Goal: Complete application form: Complete application form

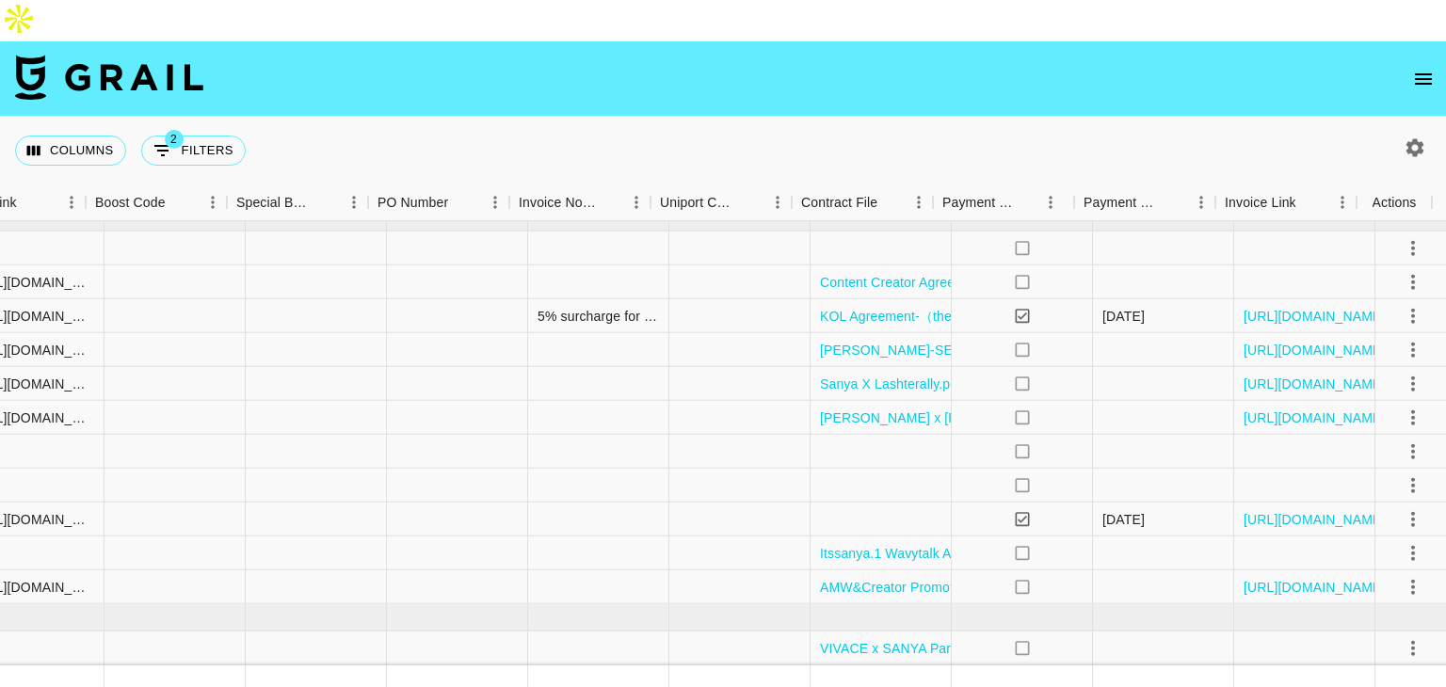
scroll to position [802, 2564]
click at [863, 435] on div at bounding box center [876, 452] width 141 height 34
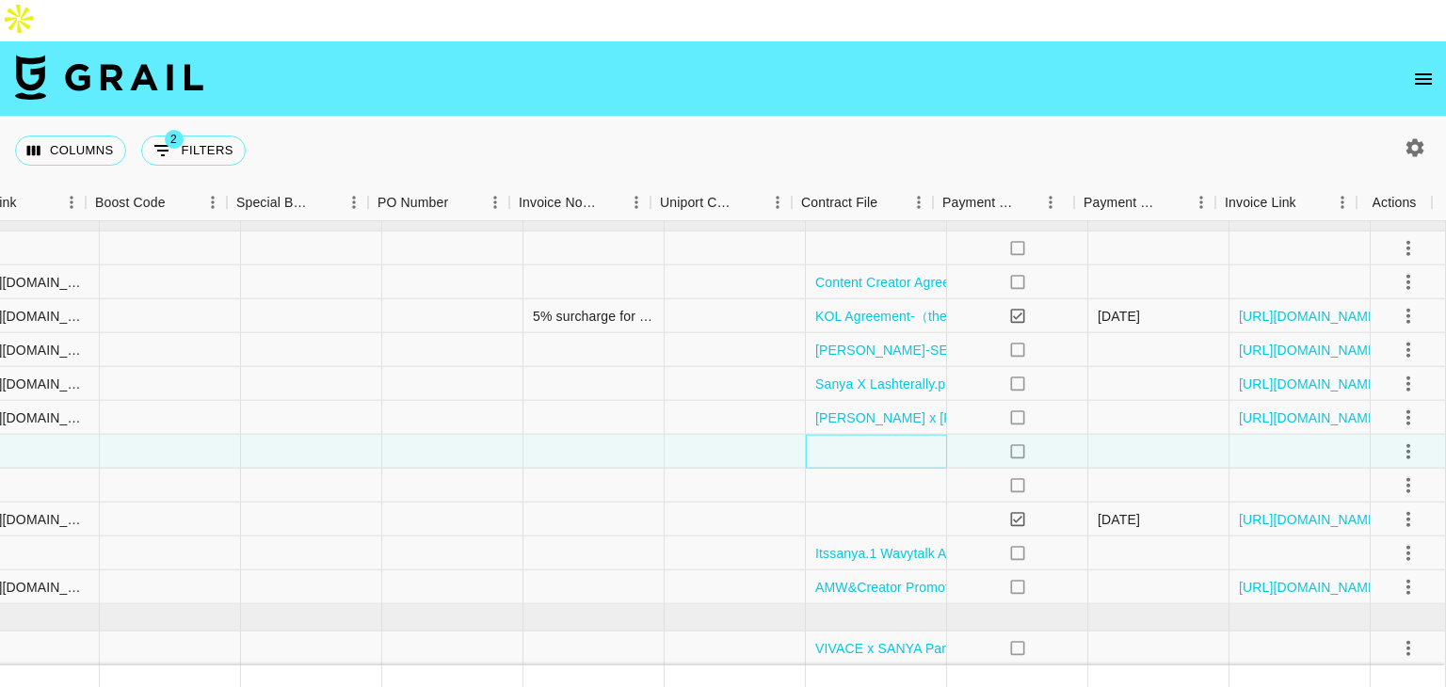
click at [863, 435] on div at bounding box center [876, 452] width 141 height 34
click at [884, 435] on div at bounding box center [876, 452] width 141 height 34
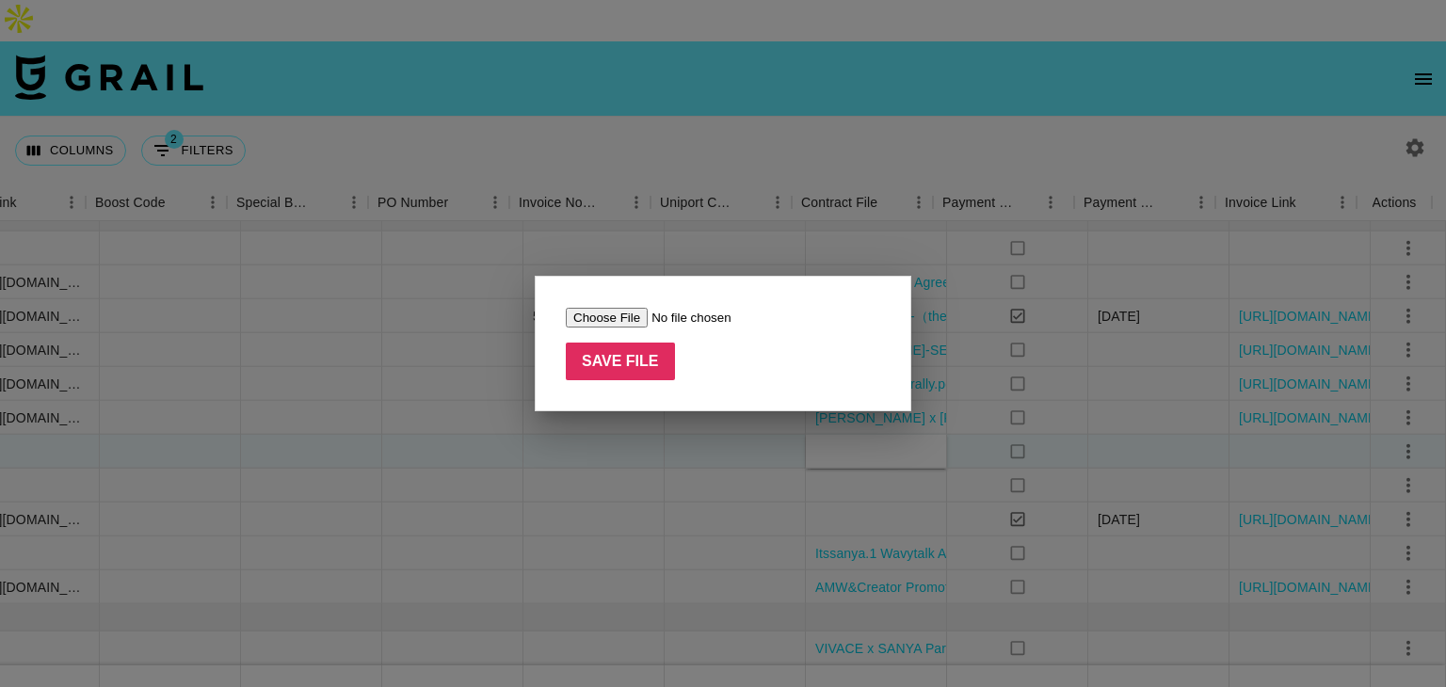
click at [599, 317] on input "file" at bounding box center [685, 318] width 238 height 20
type input "C:\fakepath\US-itsangelamae-JULY_AUG-Azar US.docx (1) (1).pdf"
click at [641, 357] on input "Save File" at bounding box center [620, 362] width 109 height 38
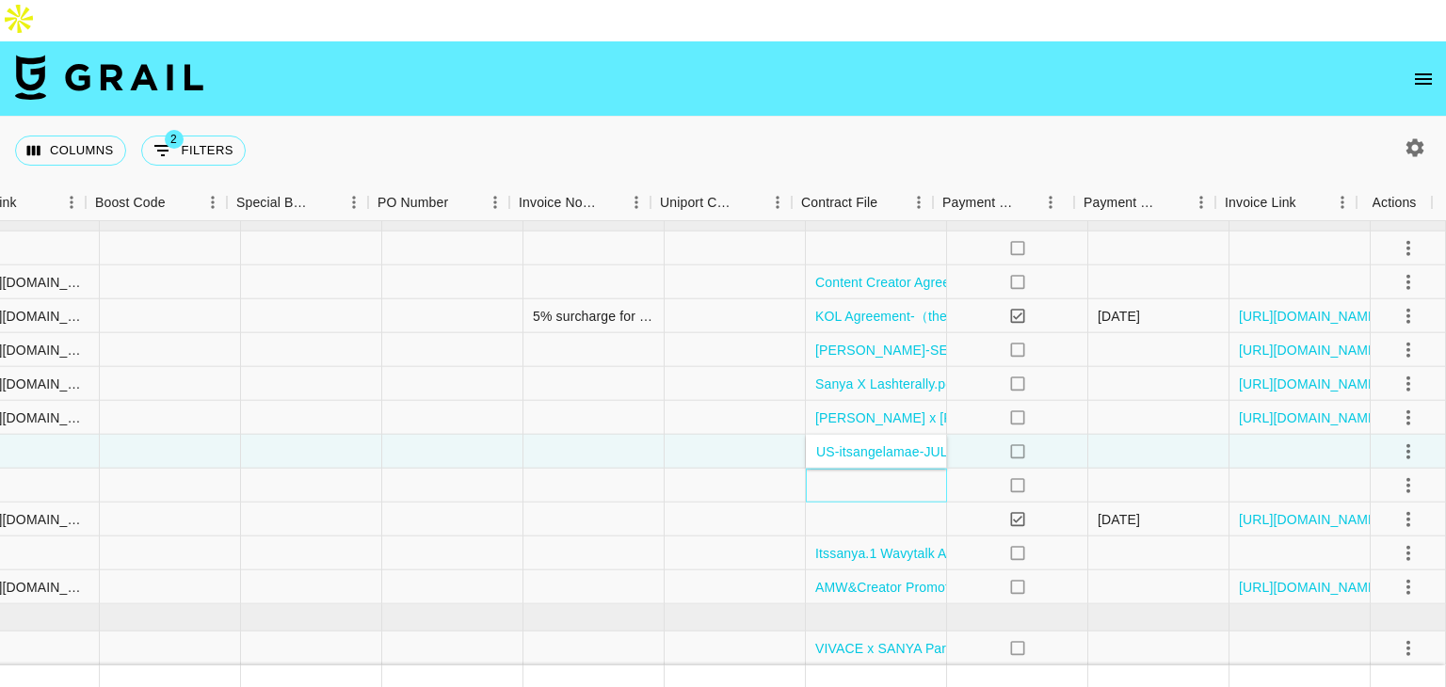
click at [843, 469] on div at bounding box center [876, 486] width 141 height 34
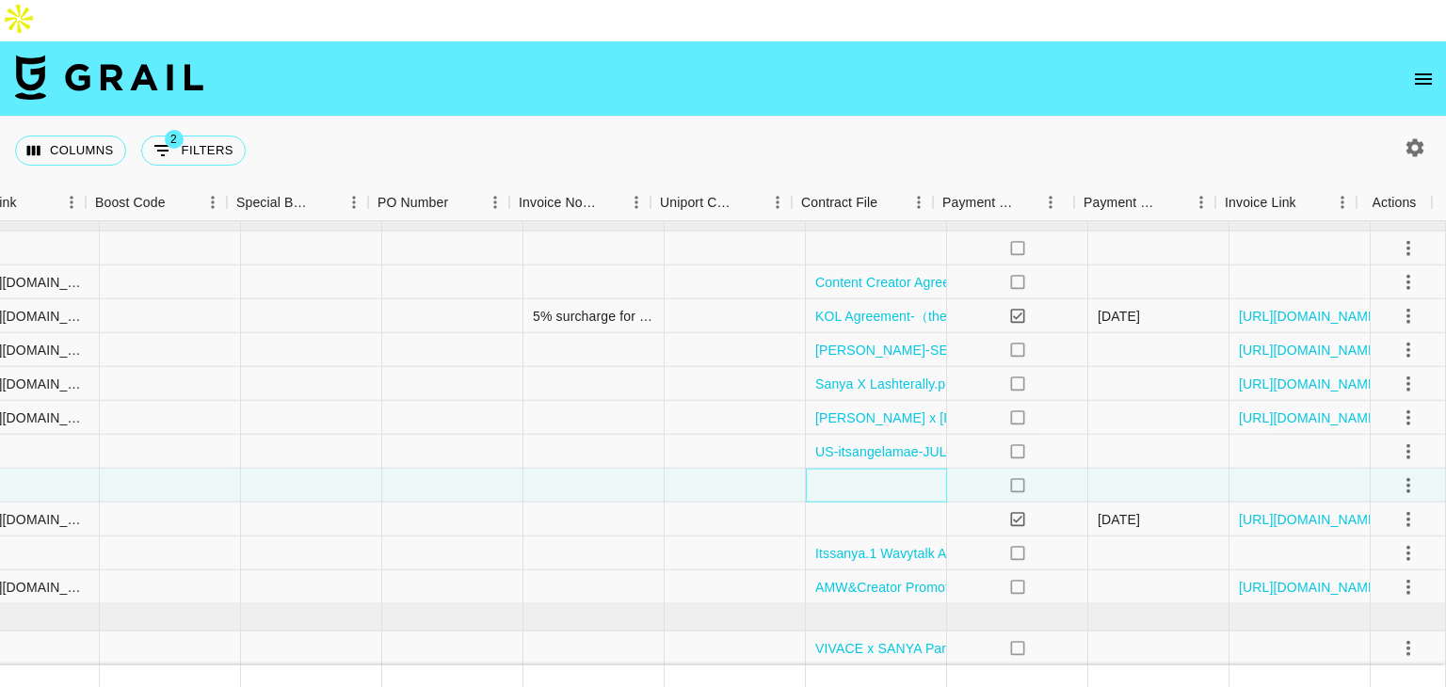
click at [841, 469] on div at bounding box center [876, 486] width 141 height 34
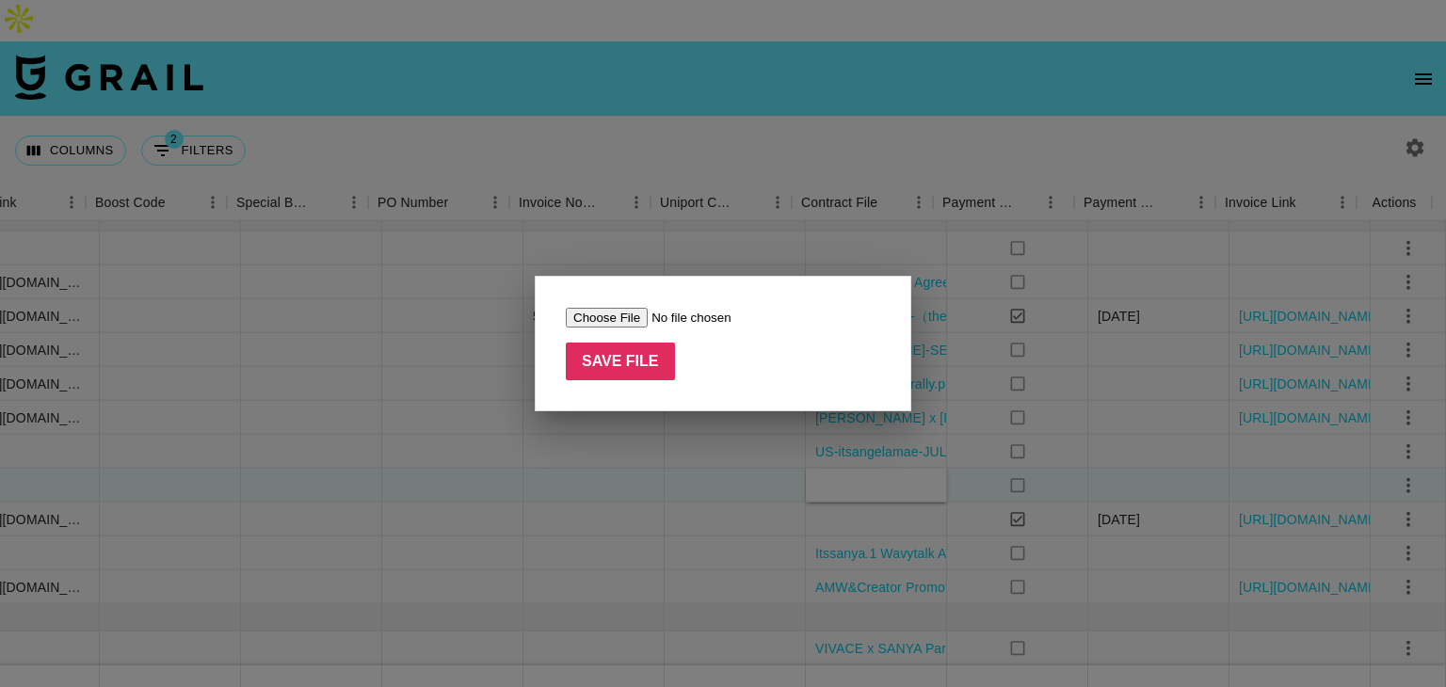
click at [615, 319] on input "file" at bounding box center [685, 318] width 238 height 20
type input "C:\fakepath\US-delly.girl-JULY_AUG-Azar US.docx.pdf"
click at [630, 359] on input "Save File" at bounding box center [620, 362] width 109 height 38
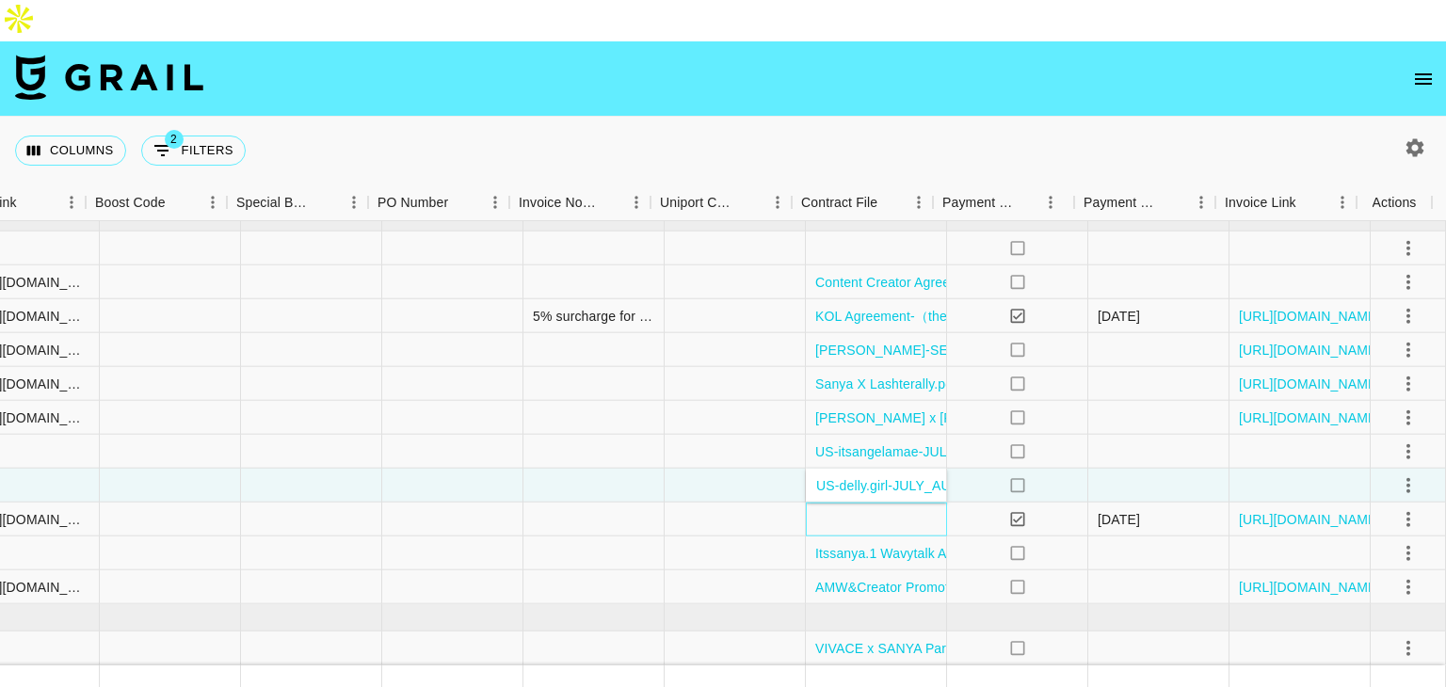
click at [879, 503] on div at bounding box center [876, 520] width 141 height 34
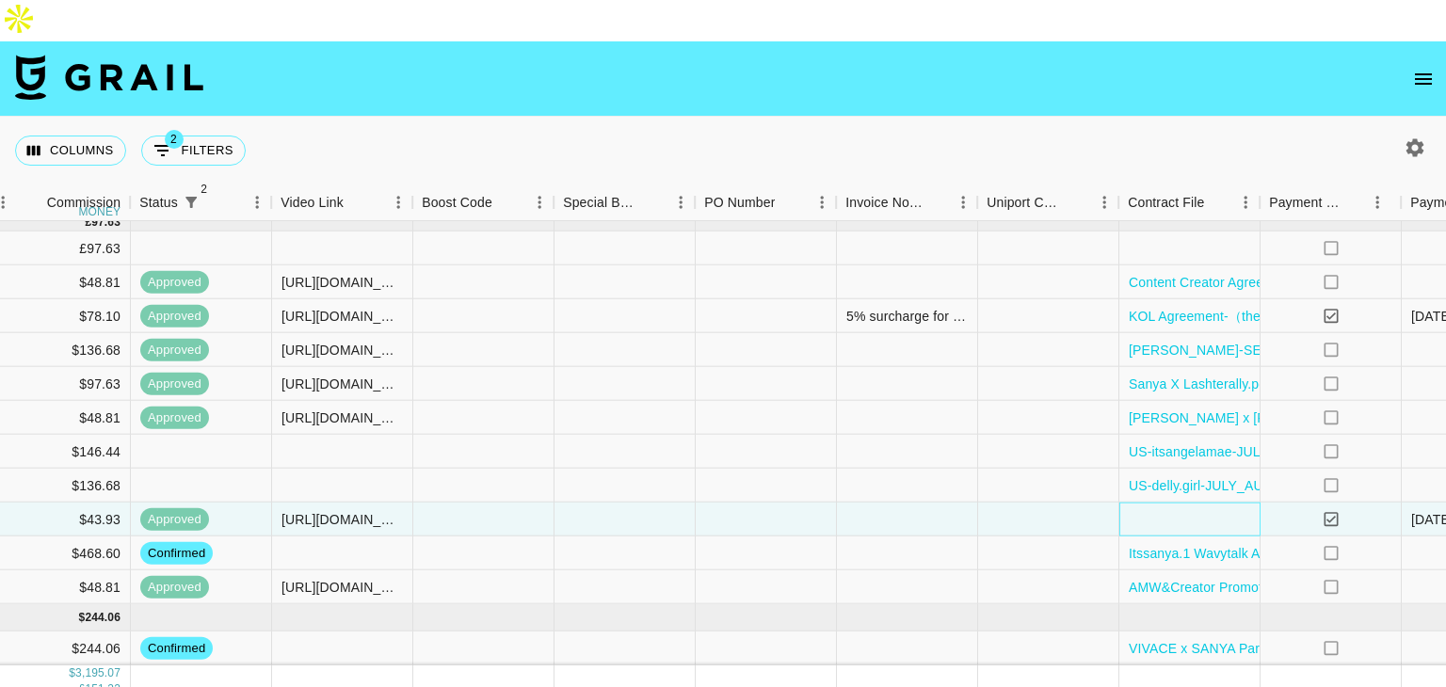
scroll to position [802, 2240]
click at [987, 469] on div at bounding box center [1045, 486] width 141 height 34
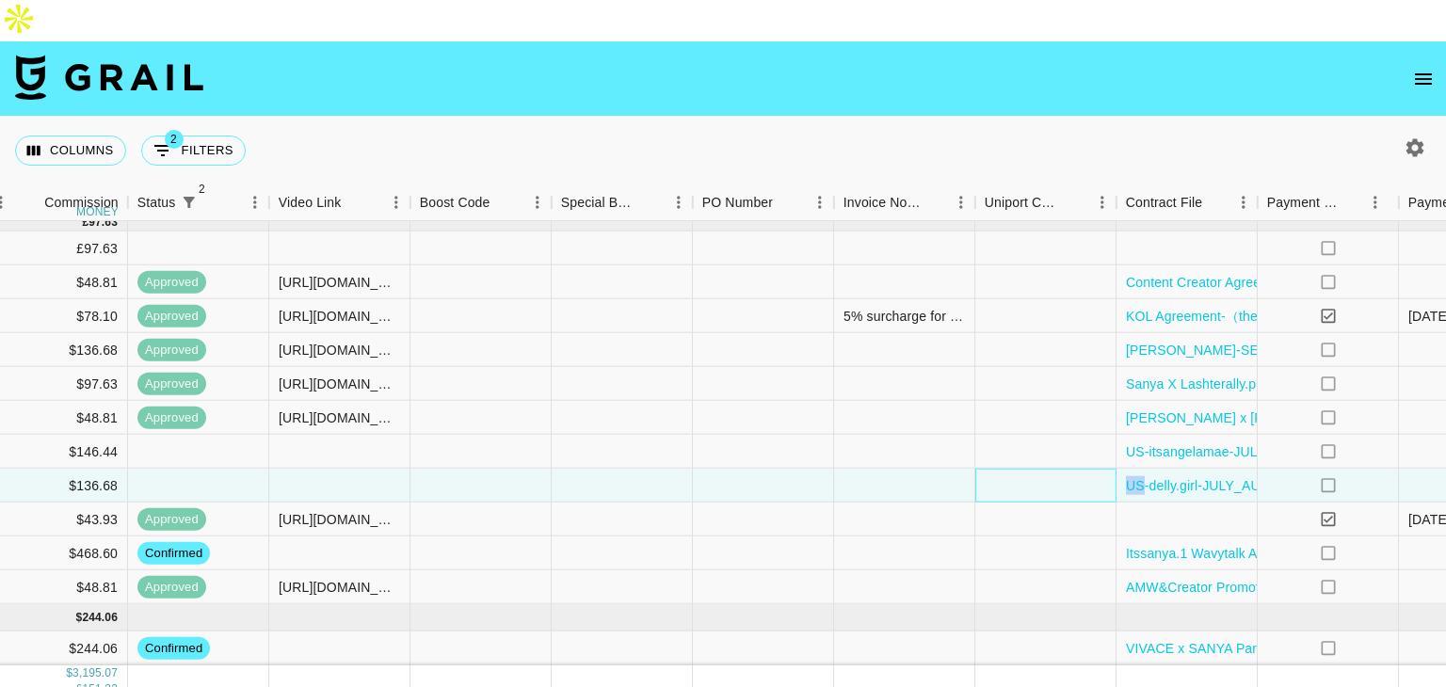
click at [987, 469] on div at bounding box center [1045, 486] width 141 height 34
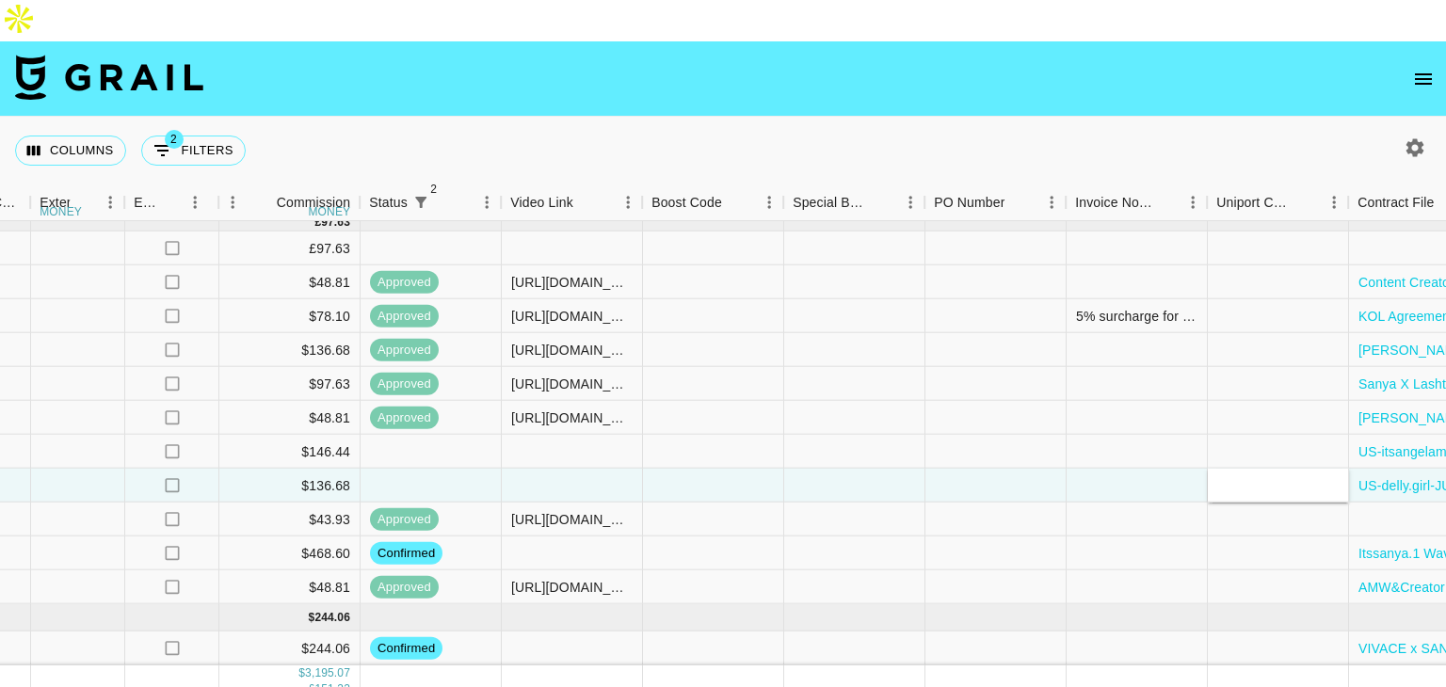
scroll to position [802, 2007]
click at [552, 469] on div at bounding box center [572, 486] width 141 height 34
click at [552, 477] on input "text" at bounding box center [572, 484] width 138 height 15
type input "https://www.instagram.com/reel/DNyKEPL4hQY/"
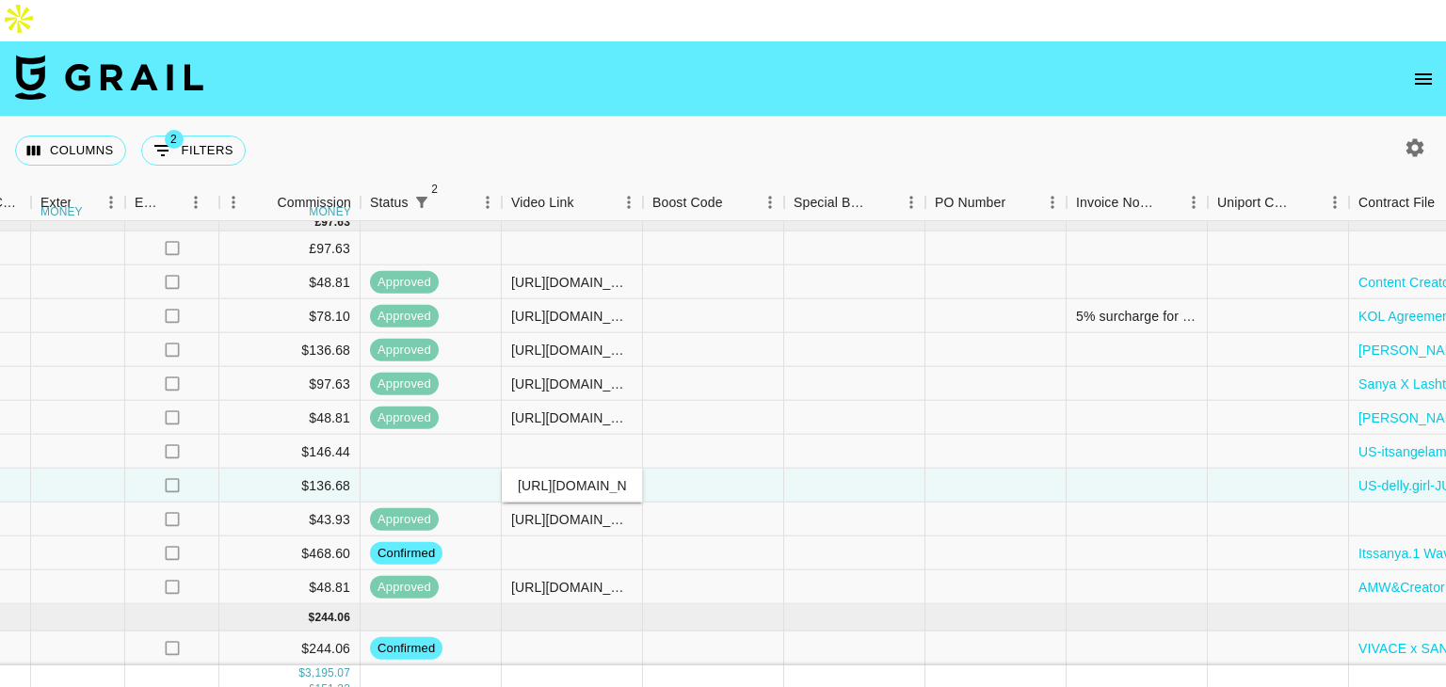
scroll to position [0, 181]
click at [559, 435] on div at bounding box center [572, 452] width 141 height 34
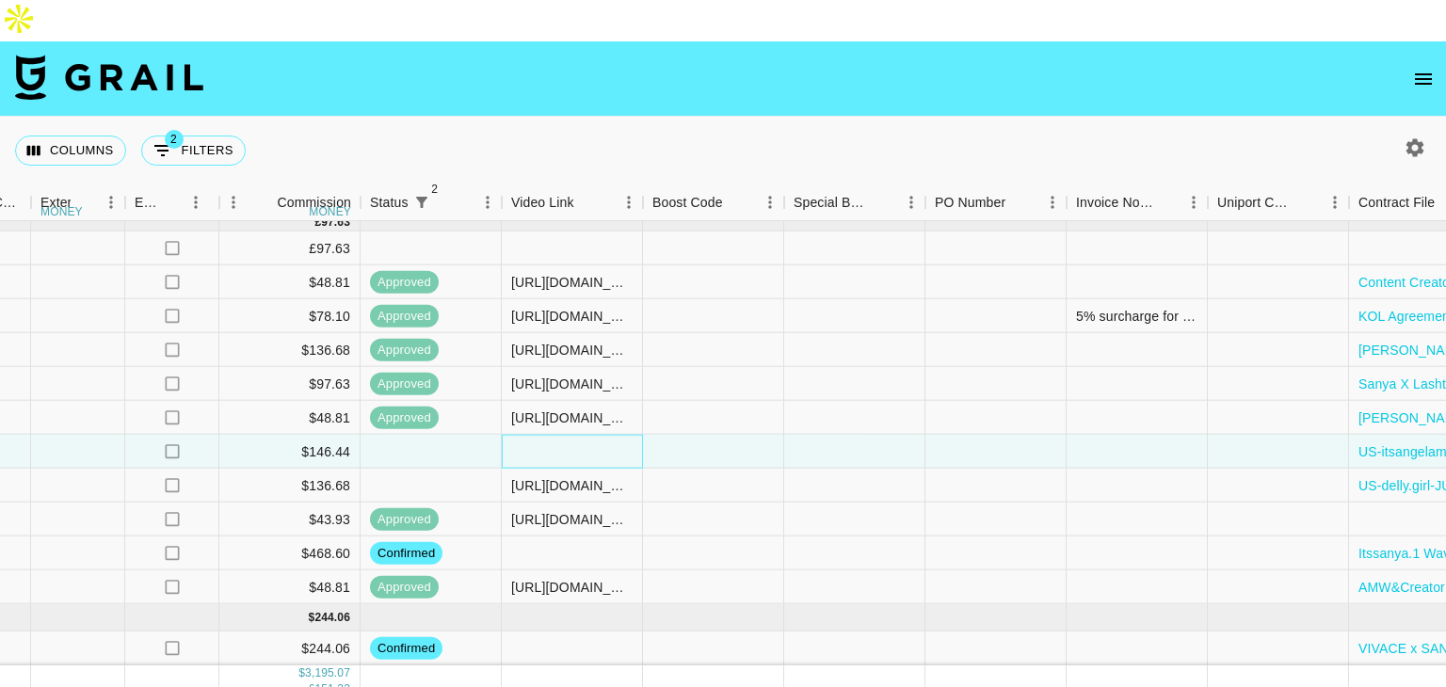
click at [559, 435] on div at bounding box center [572, 452] width 141 height 34
click at [862, 435] on div at bounding box center [854, 452] width 141 height 34
click at [862, 385] on body "Columns 2 Filters + Booking Month Due Grail Platform ID Airtable ID Talent Mana…" at bounding box center [723, 364] width 1446 height 729
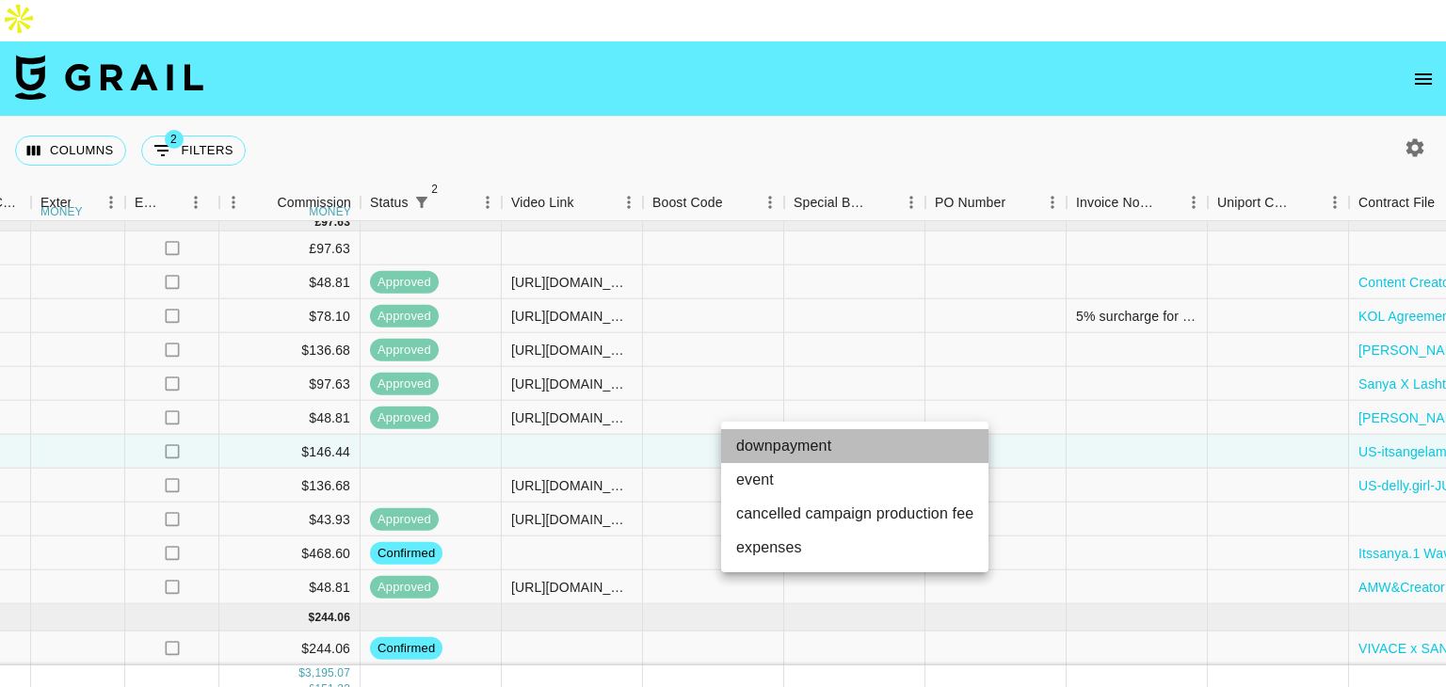
click at [821, 439] on li "downpayment" at bounding box center [854, 446] width 267 height 34
type input "downpayment"
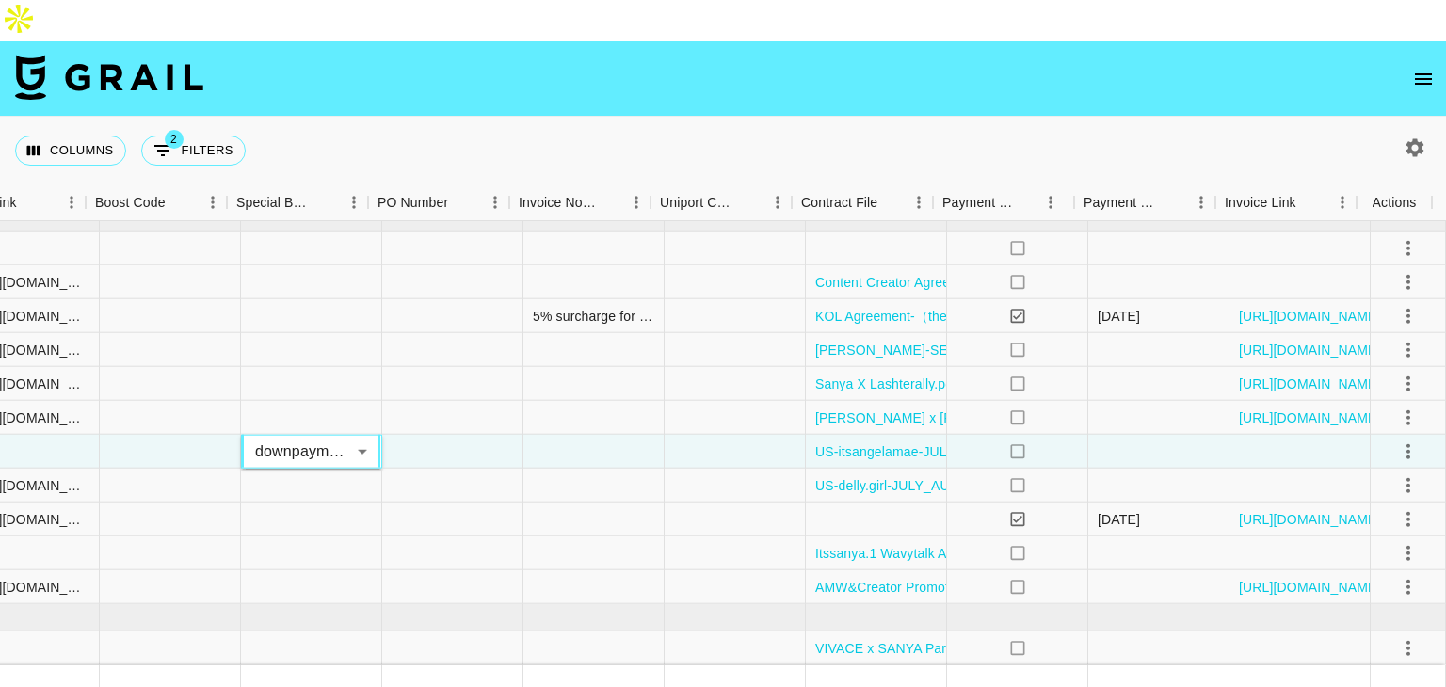
scroll to position [802, 2564]
click at [1399, 474] on icon "select merge strategy" at bounding box center [1408, 485] width 23 height 23
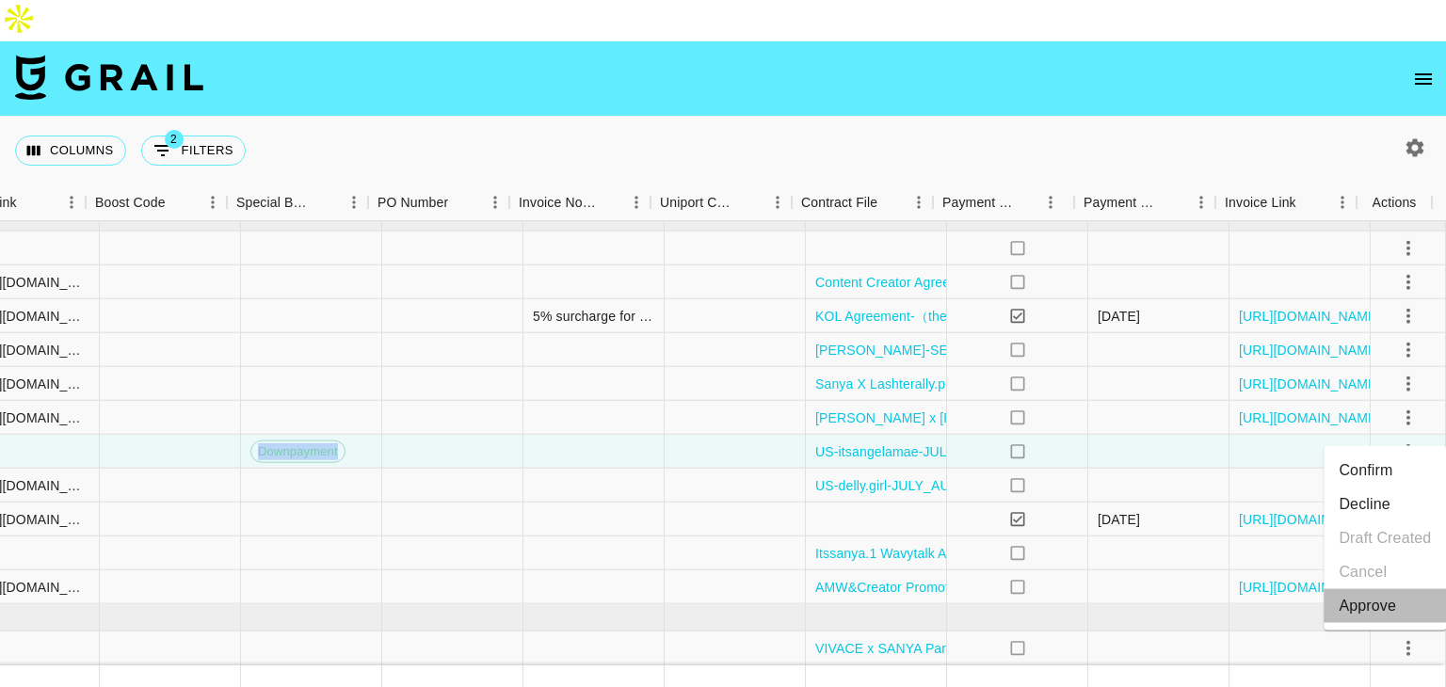
click at [1356, 607] on div "Approve" at bounding box center [1367, 606] width 57 height 23
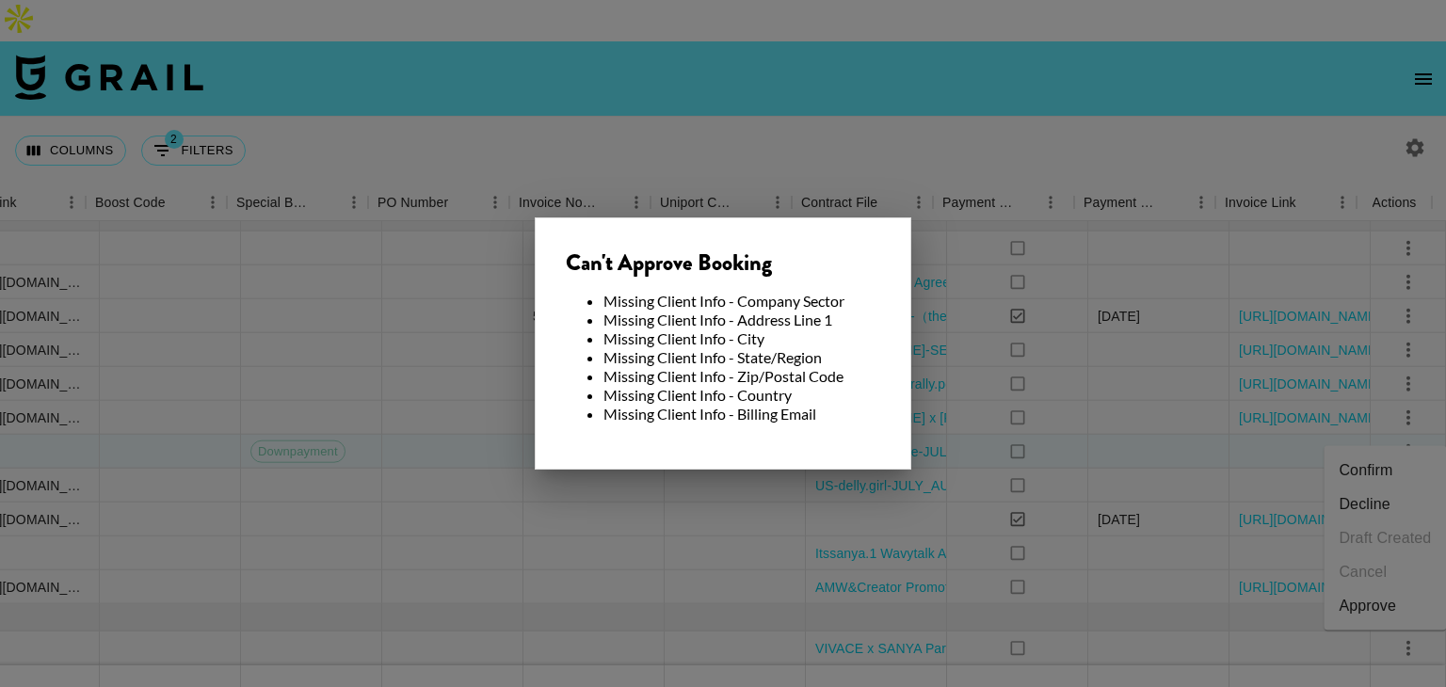
click at [1032, 445] on div at bounding box center [723, 343] width 1446 height 687
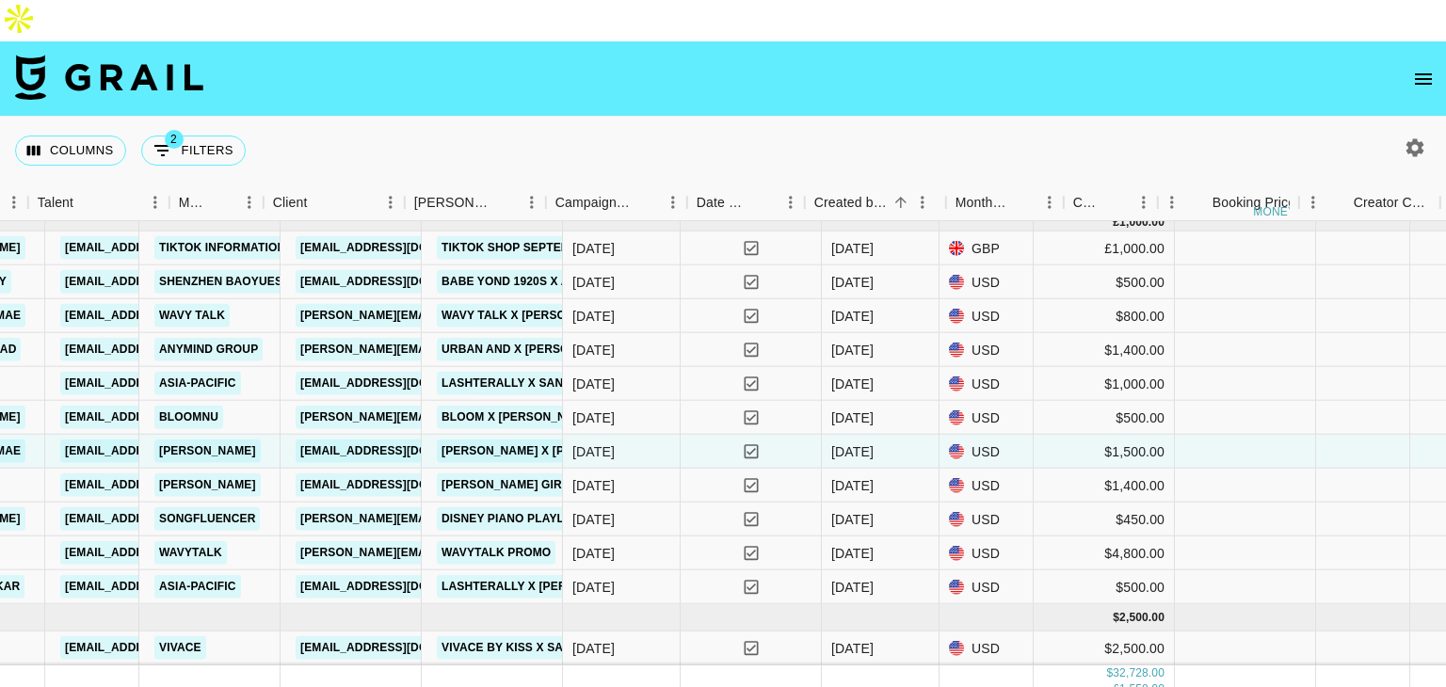
scroll to position [802, 594]
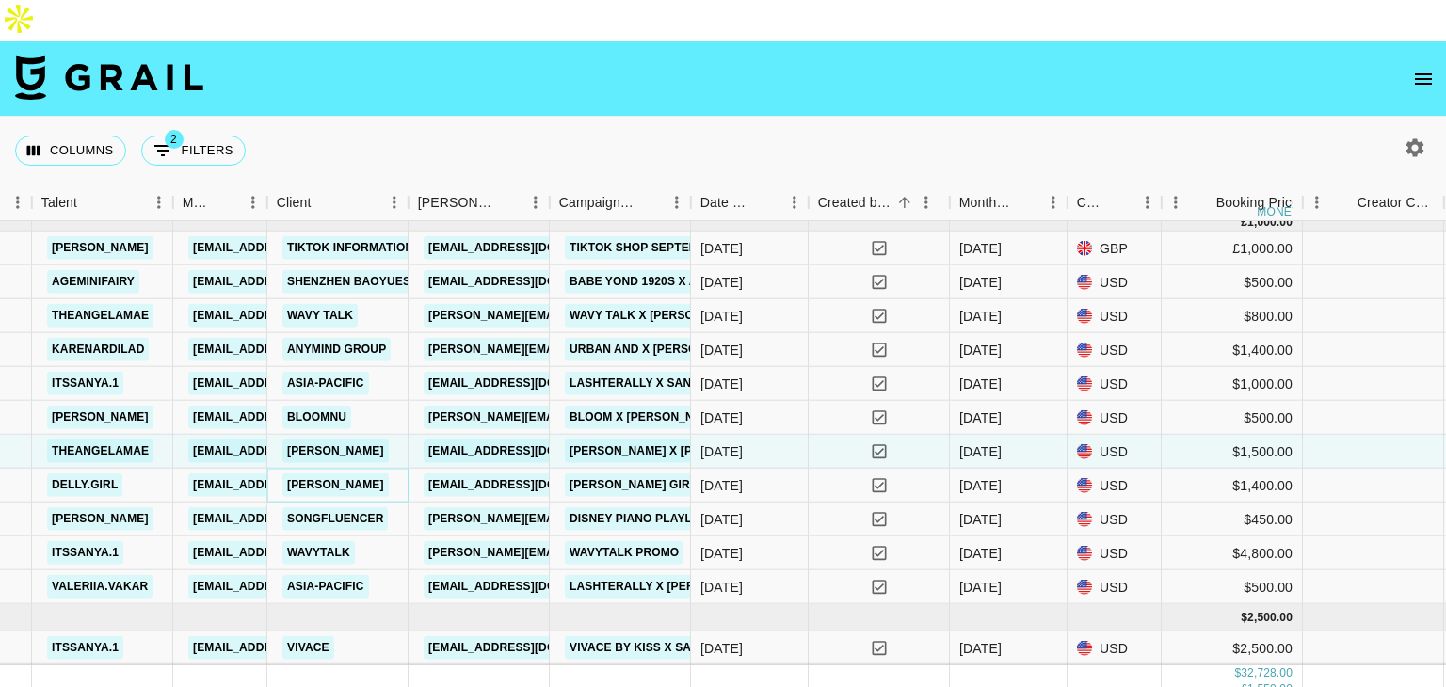
click at [290, 474] on link "[PERSON_NAME]" at bounding box center [335, 486] width 106 height 24
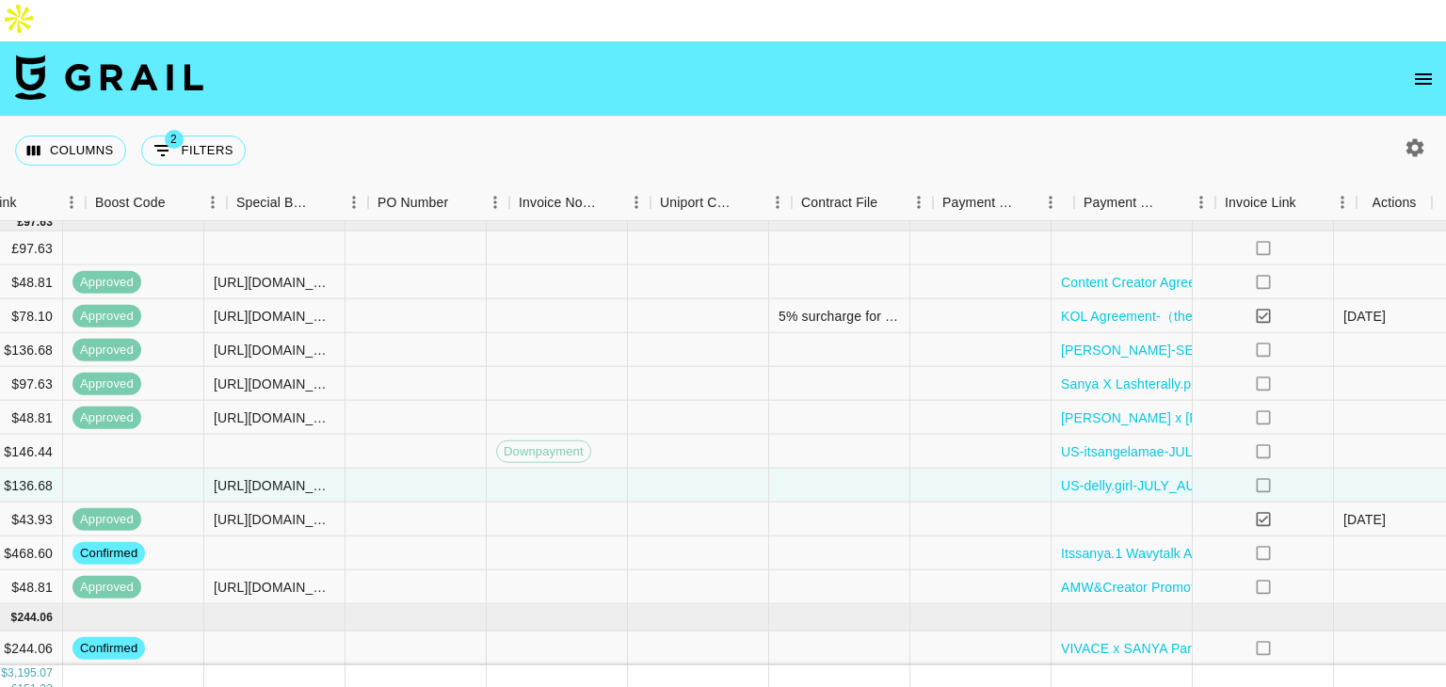
scroll to position [802, 2564]
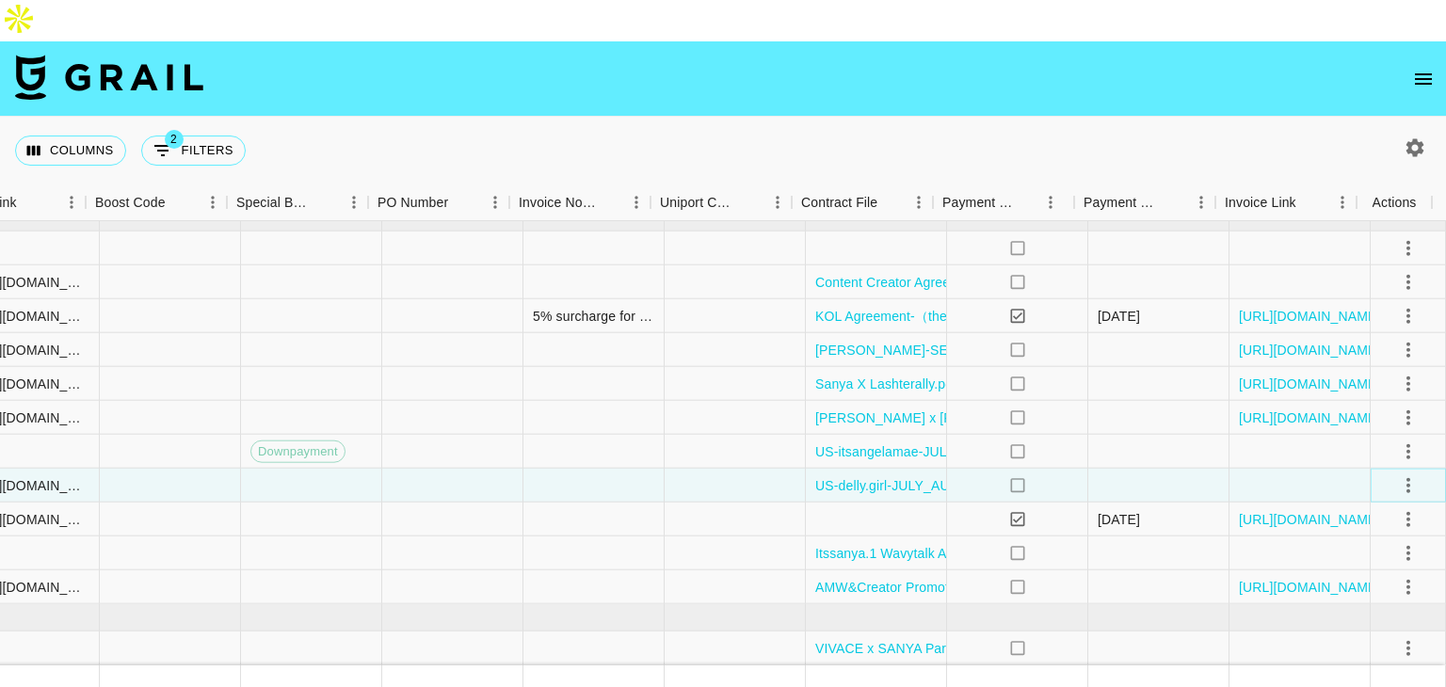
click at [1398, 474] on icon "select merge strategy" at bounding box center [1408, 485] width 23 height 23
click at [1371, 611] on div "Approve" at bounding box center [1367, 606] width 57 height 23
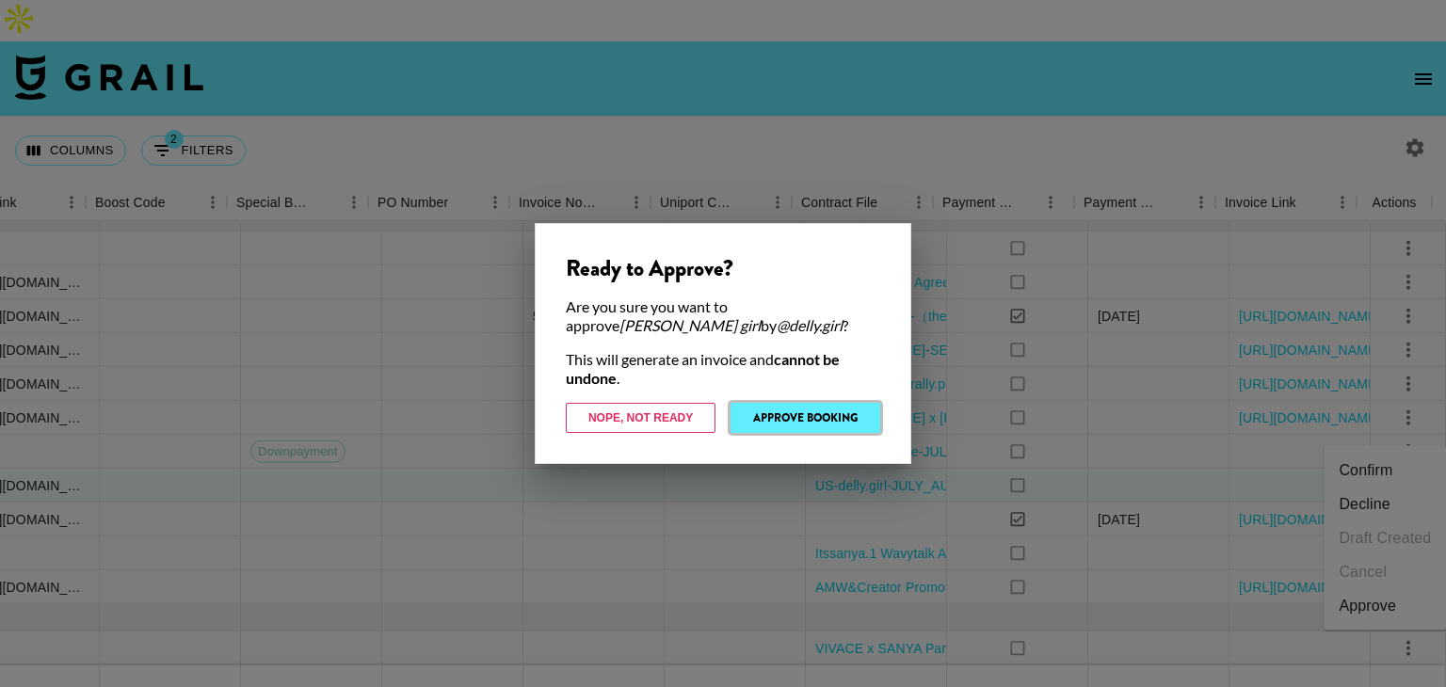
click at [813, 408] on button "Approve Booking" at bounding box center [806, 418] width 150 height 30
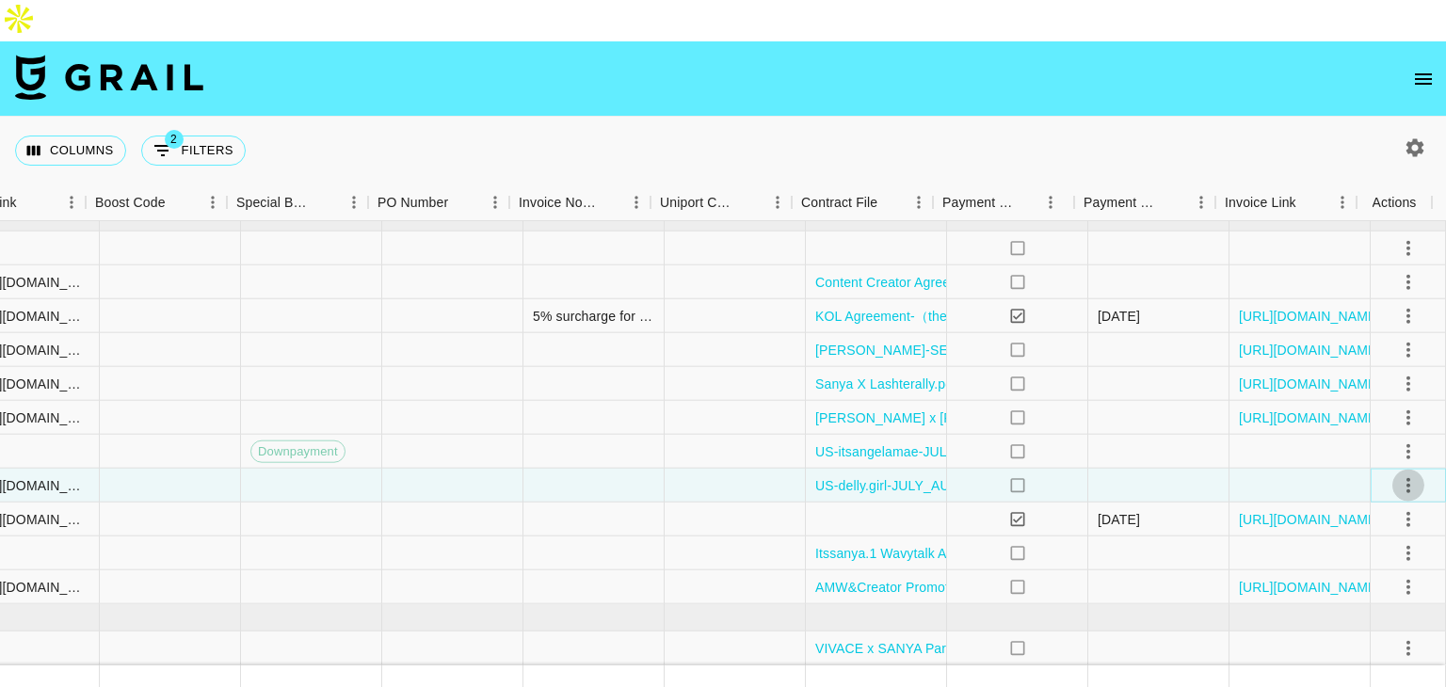
click at [1397, 474] on icon "select merge strategy" at bounding box center [1408, 485] width 23 height 23
click at [1397, 441] on icon "select merge strategy" at bounding box center [1408, 452] width 23 height 23
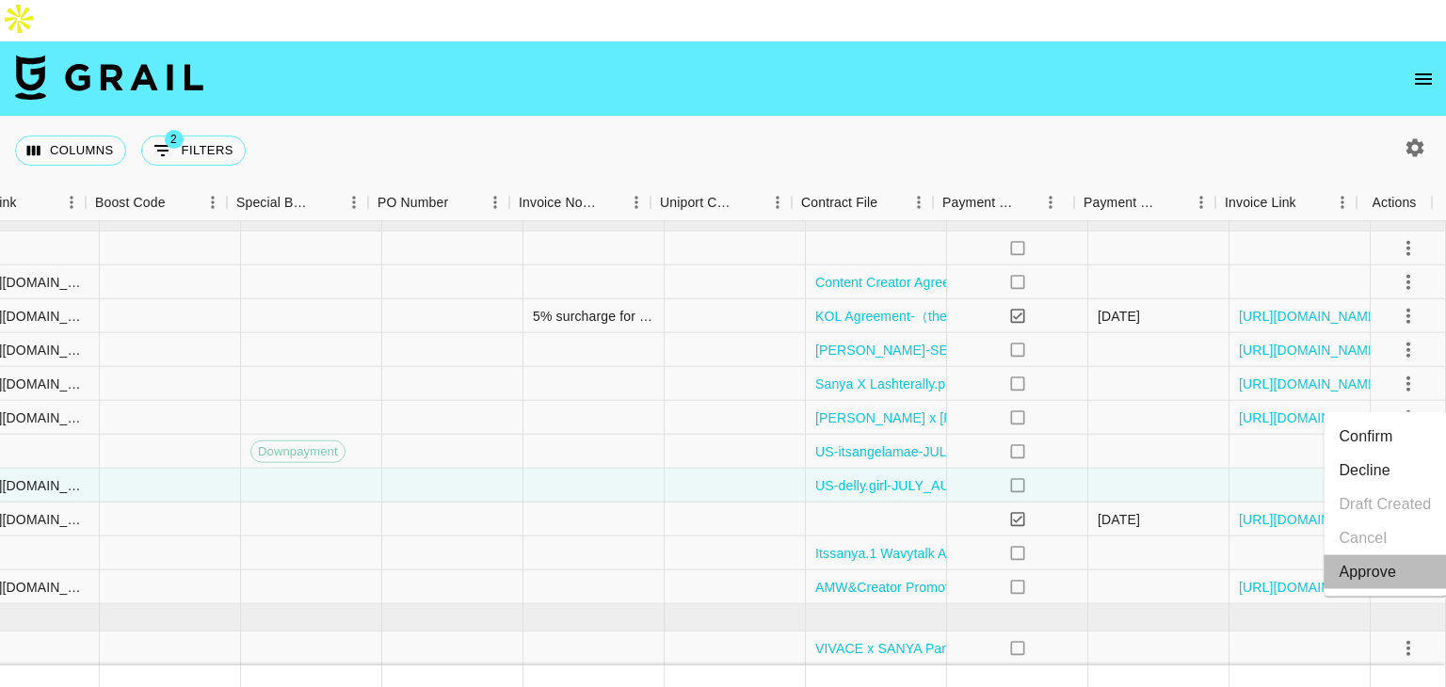
click at [1371, 561] on div "Approve" at bounding box center [1367, 572] width 57 height 23
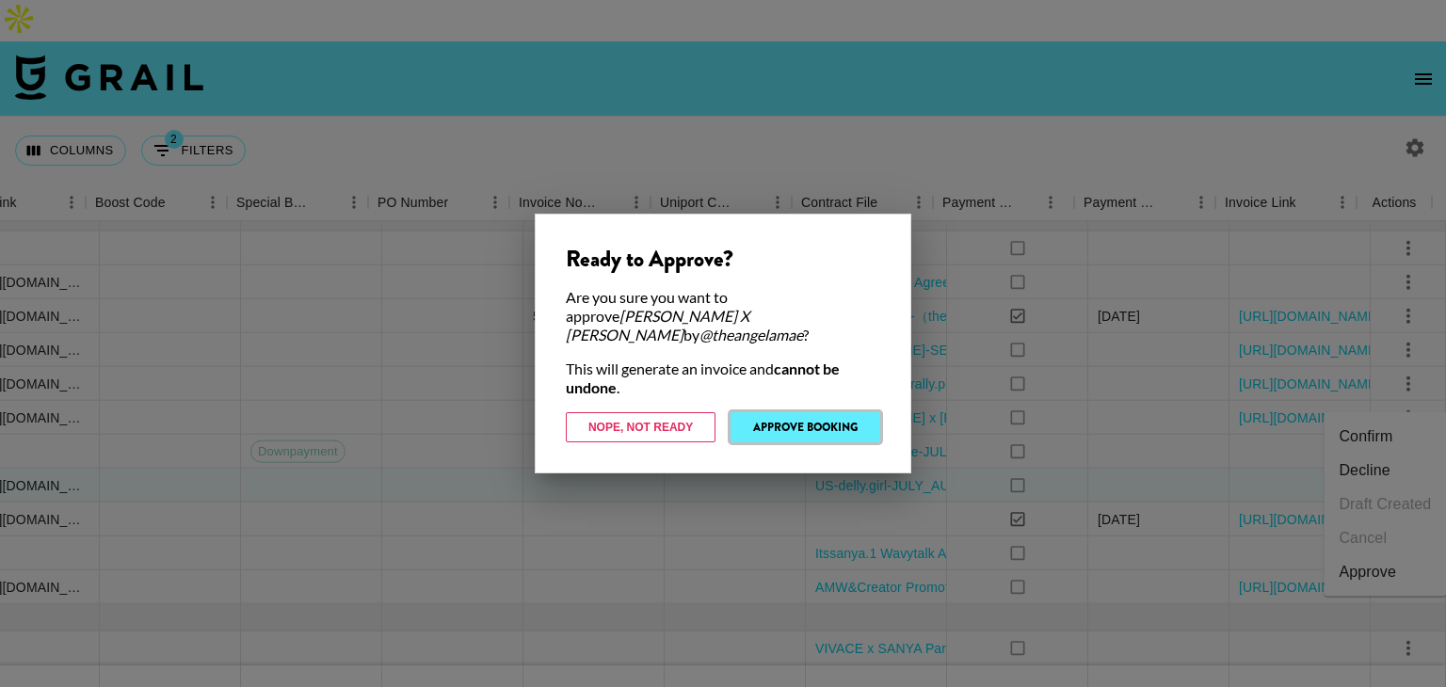
click at [810, 412] on button "Approve Booking" at bounding box center [806, 427] width 150 height 30
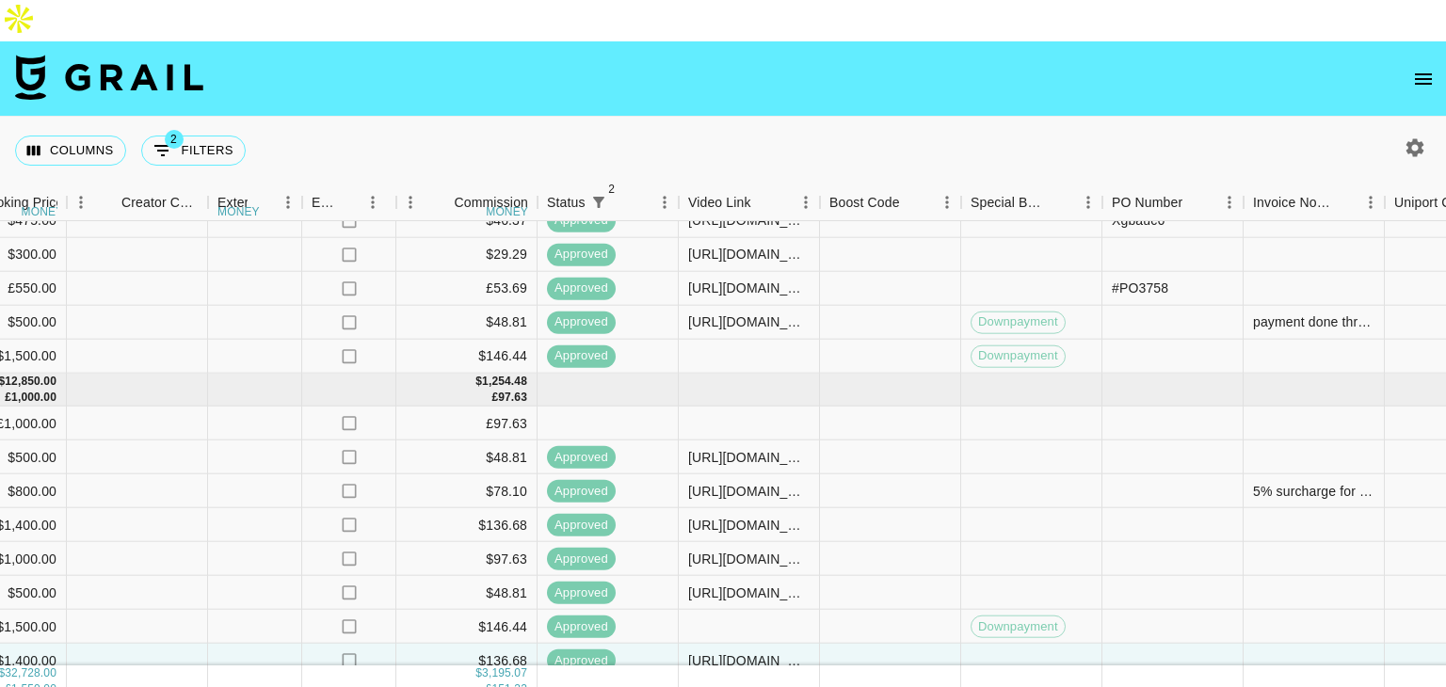
scroll to position [614, 1830]
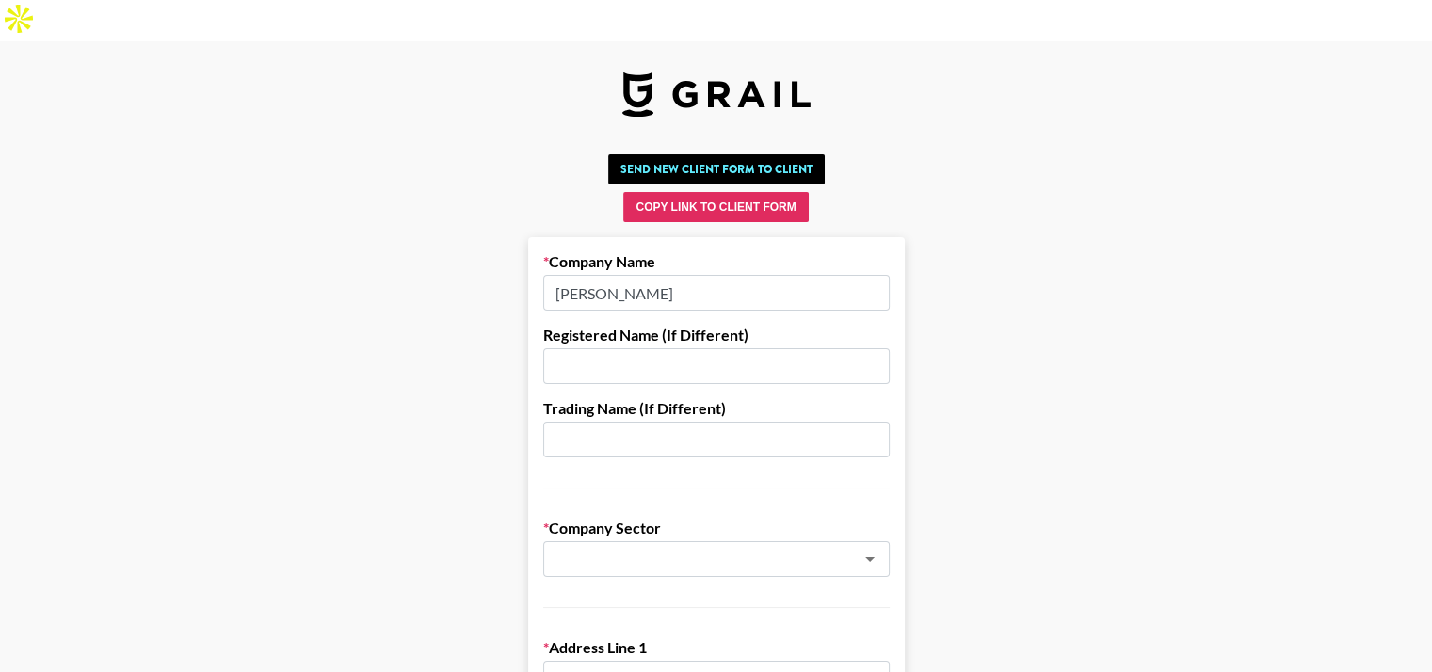
click at [586, 275] on input "[PERSON_NAME]" at bounding box center [716, 293] width 346 height 36
paste input "Thing Or Two Digital Agency S.L"
type input "Thing Or Two Digital Agency S.L"
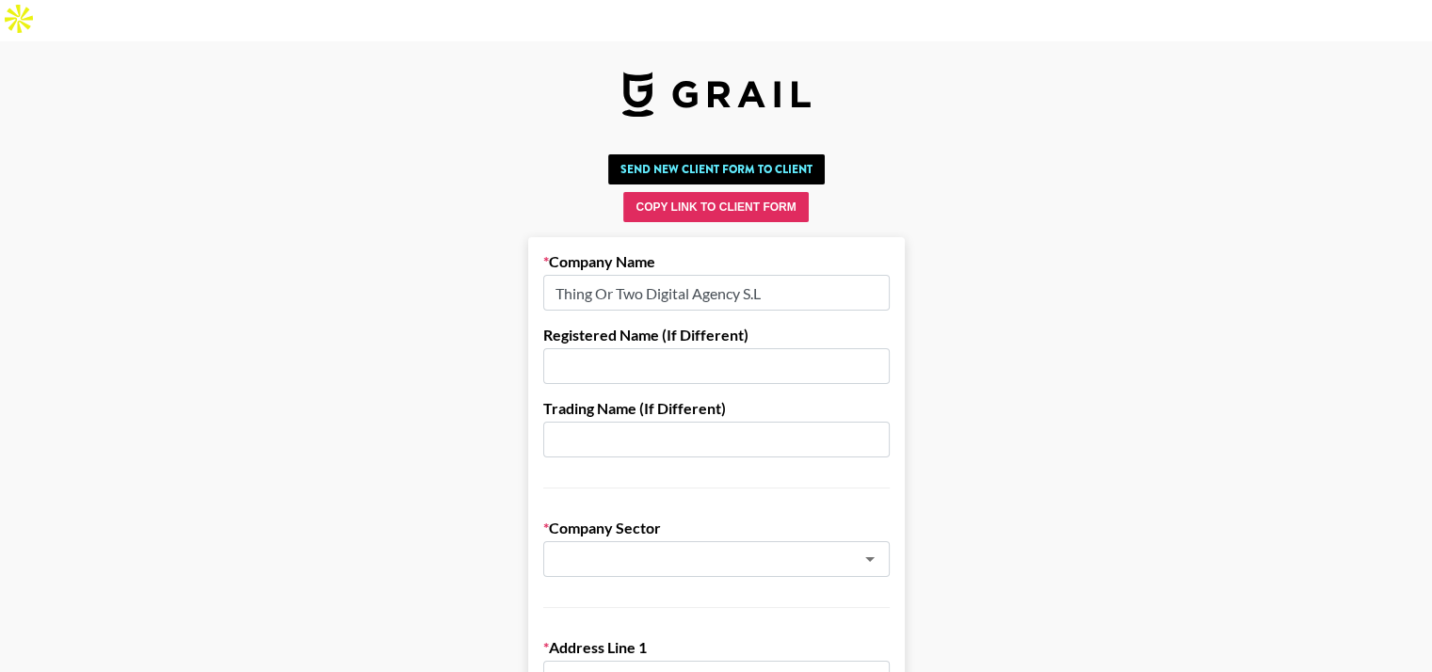
click at [628, 348] on input "text" at bounding box center [716, 366] width 346 height 36
paste input "Thing Or Two Digital Agency S.L"
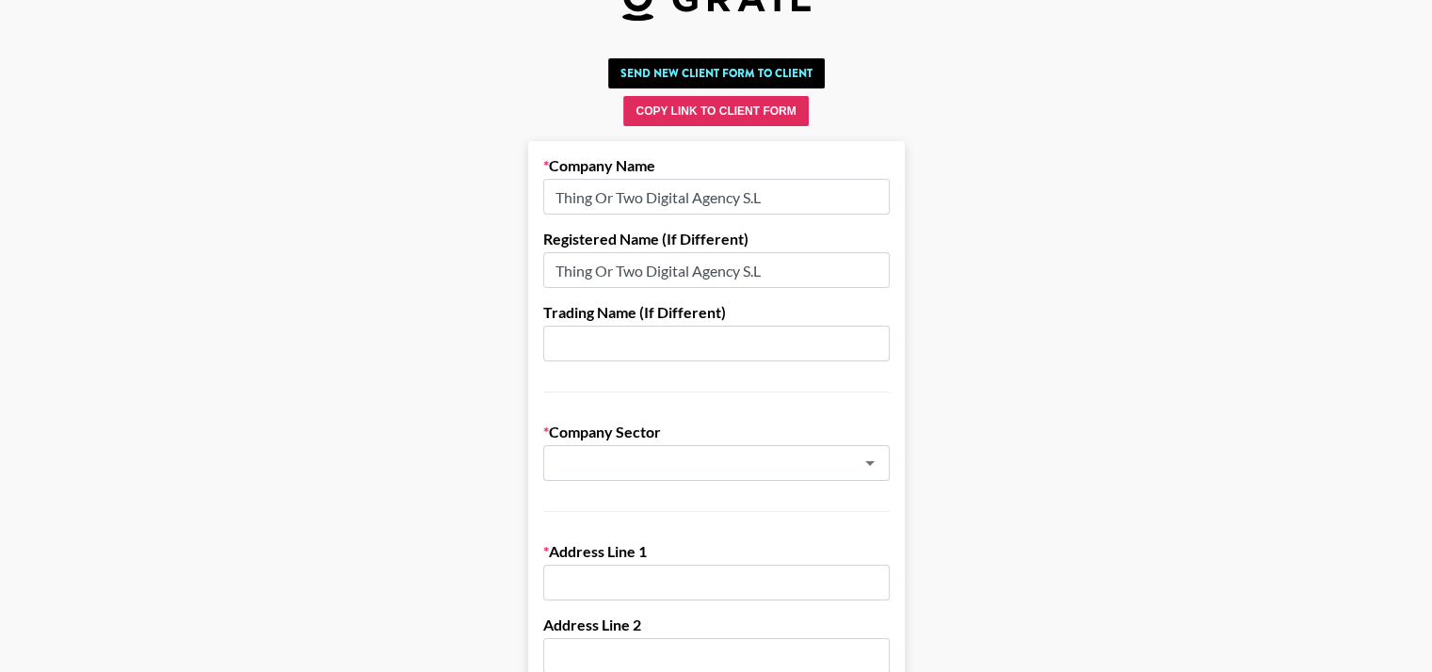
scroll to position [101, 0]
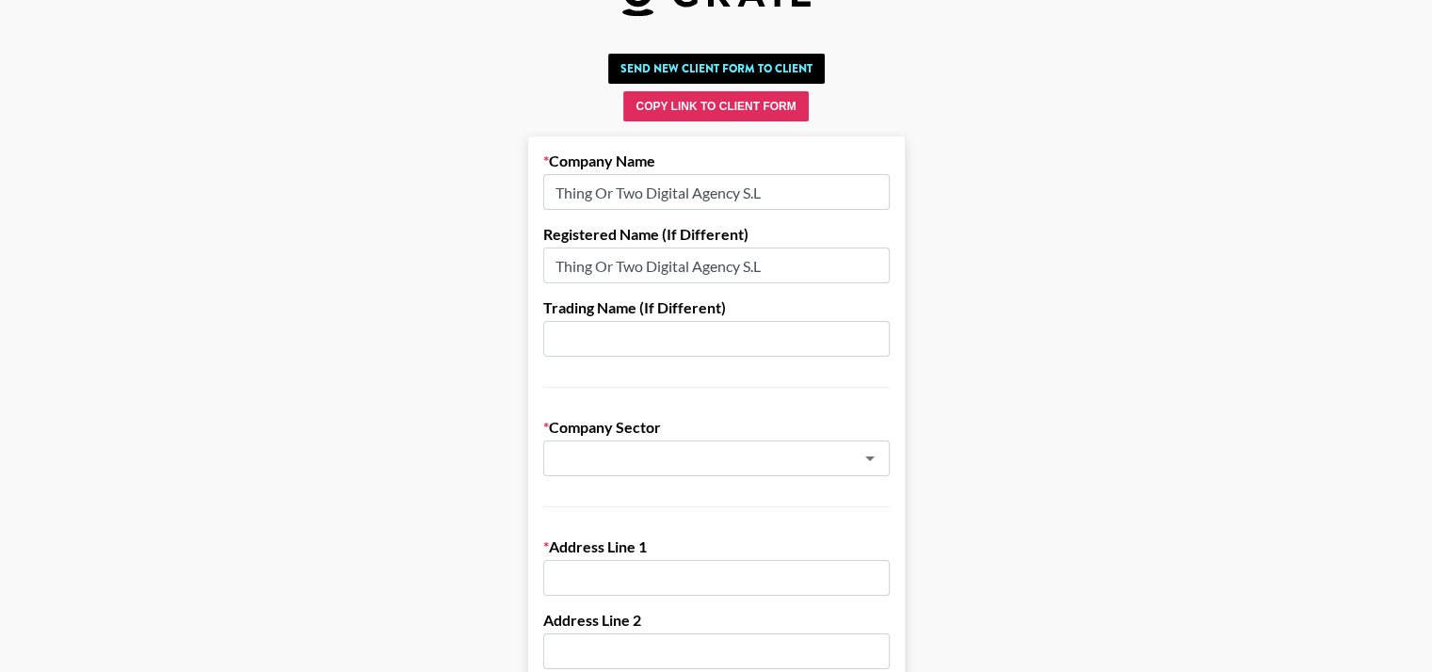
click at [644, 441] on div "​" at bounding box center [716, 459] width 346 height 36
type input "Thing Or Two Digital Agency S.L"
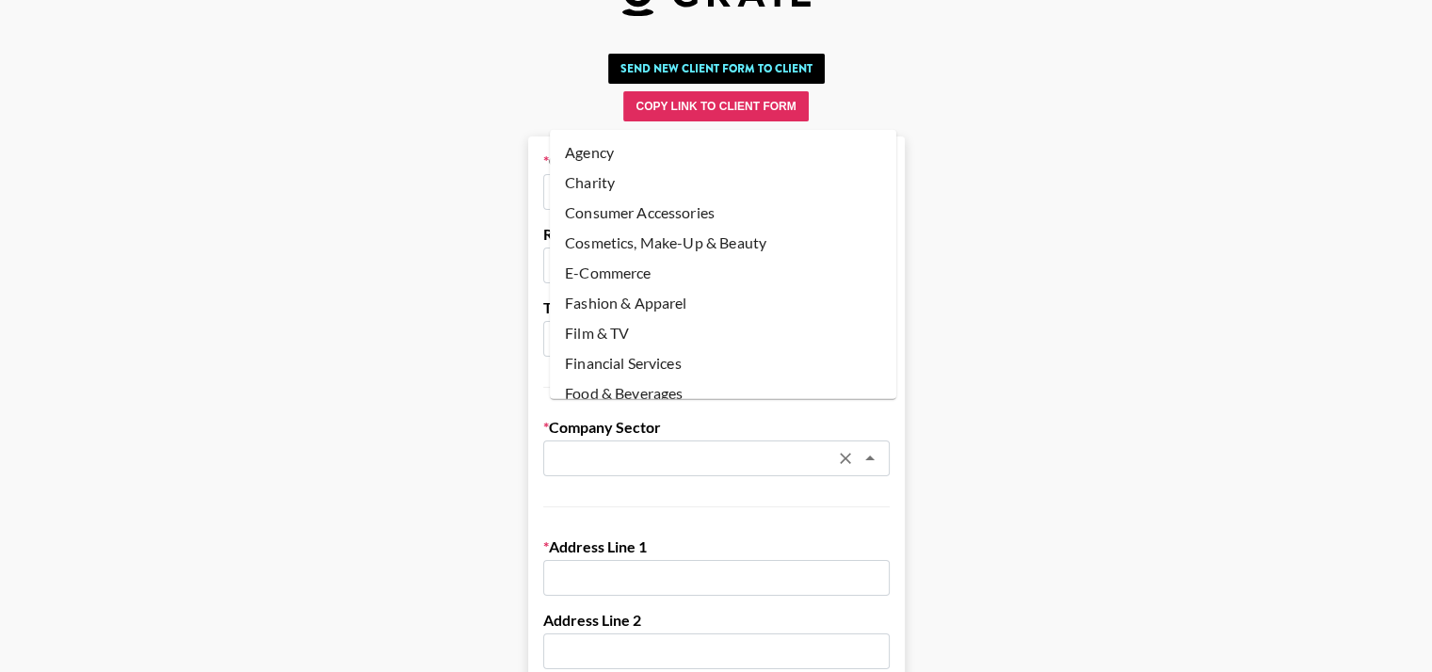
click at [644, 150] on li "Agency" at bounding box center [723, 152] width 346 height 30
type input "Agency"
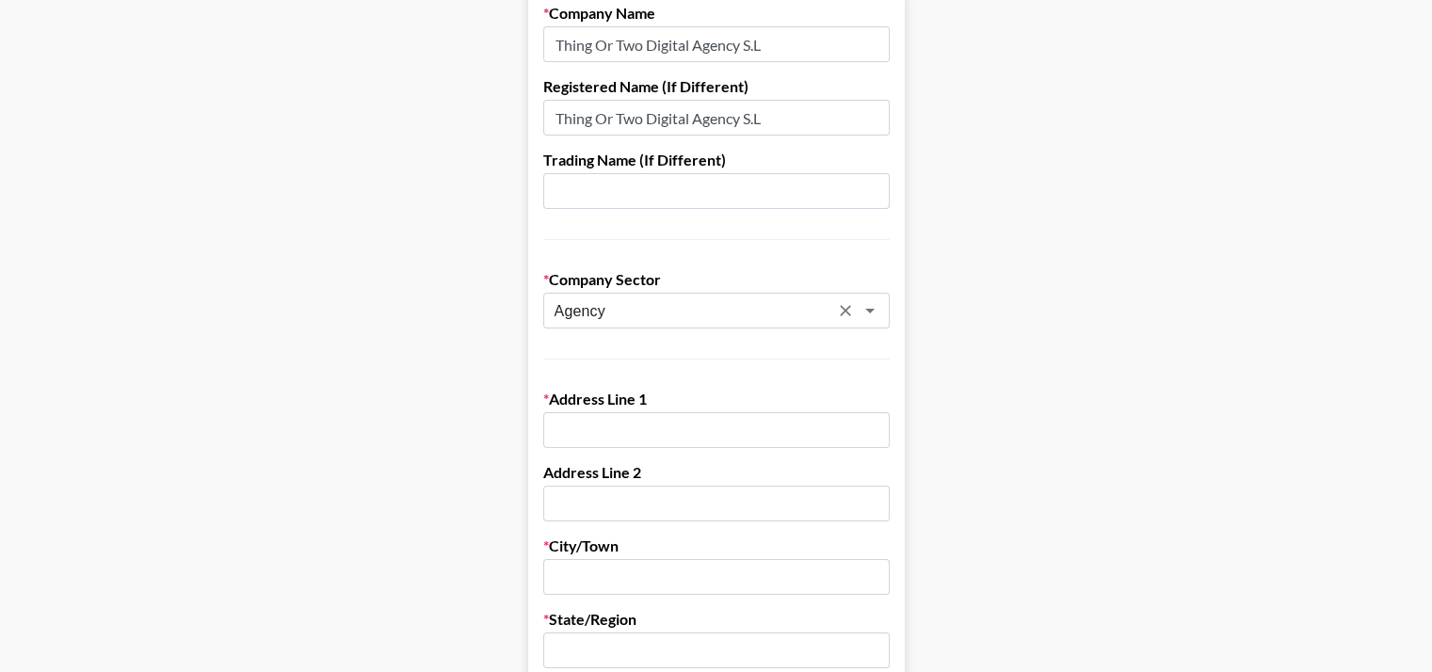
scroll to position [256, 0]
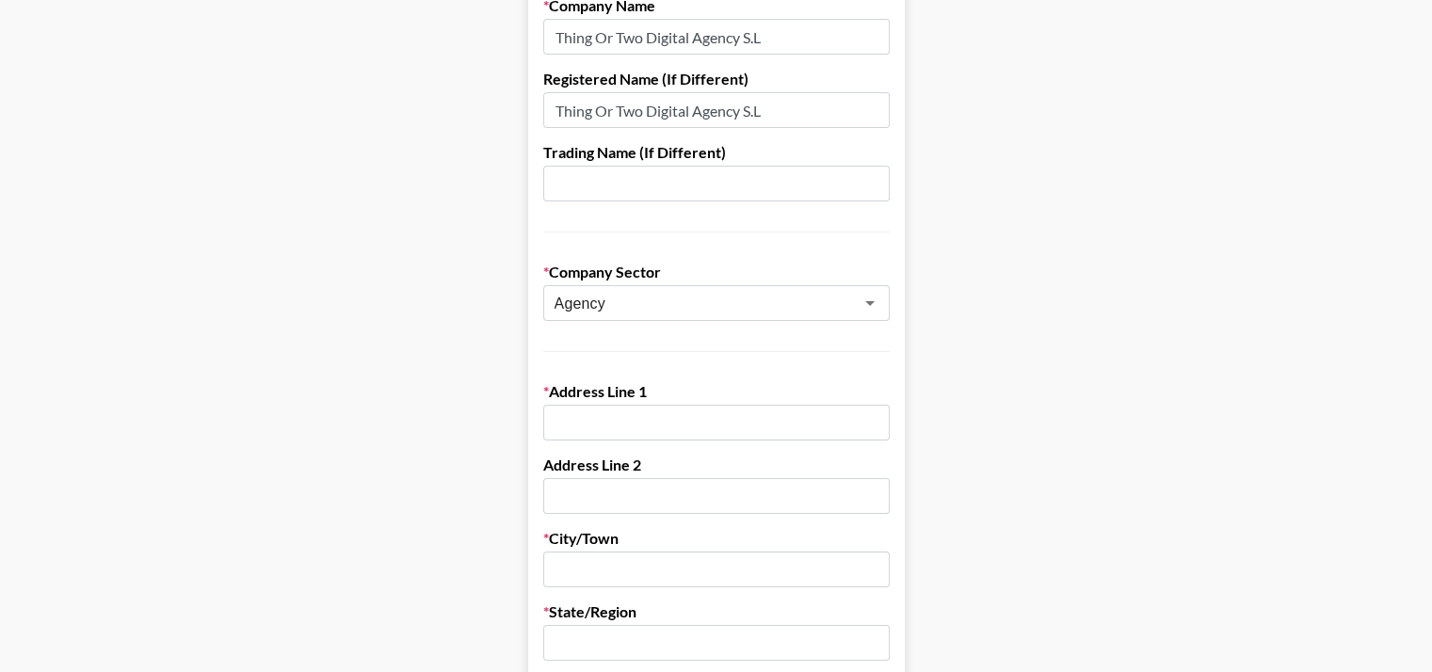
click at [628, 405] on input "text" at bounding box center [716, 423] width 346 height 36
paste input "[STREET_ADDRESS]"
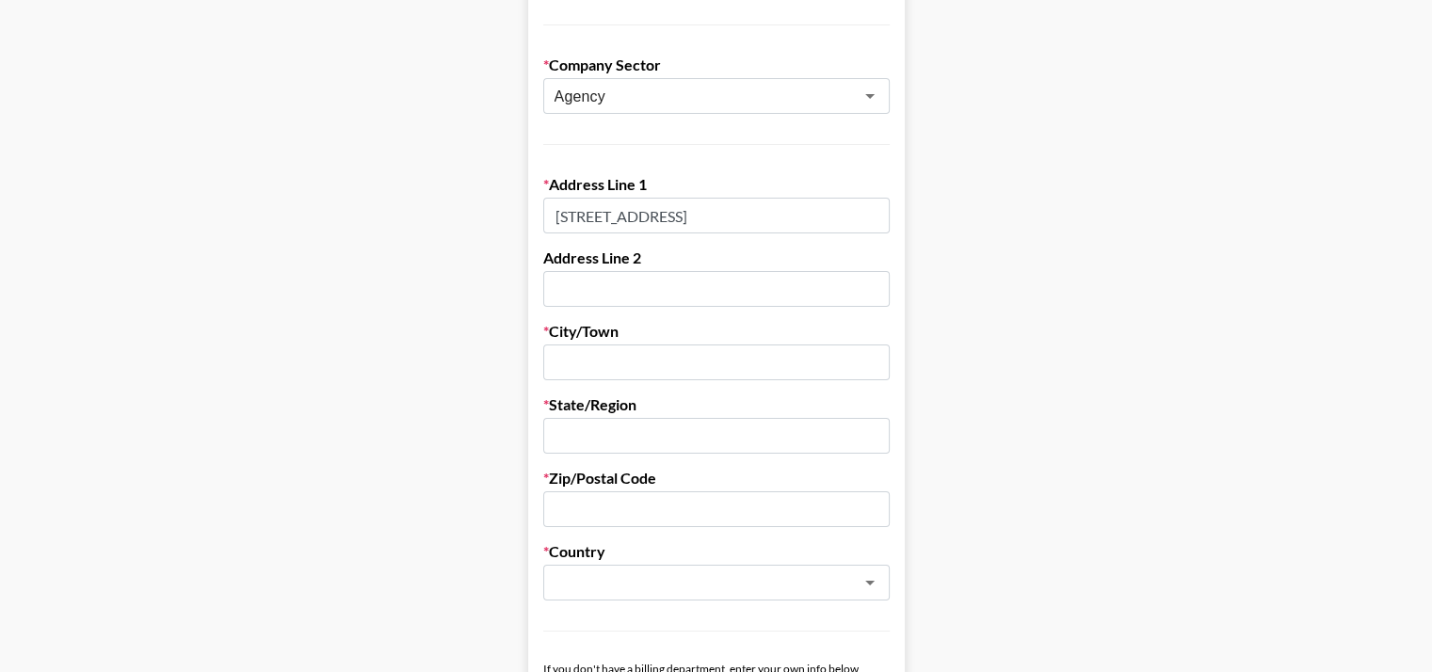
scroll to position [465, 0]
type input "[STREET_ADDRESS]"
click at [614, 343] on input "text" at bounding box center [716, 361] width 346 height 36
type input "[GEOGRAPHIC_DATA]"
click at [634, 416] on input "text" at bounding box center [716, 434] width 346 height 36
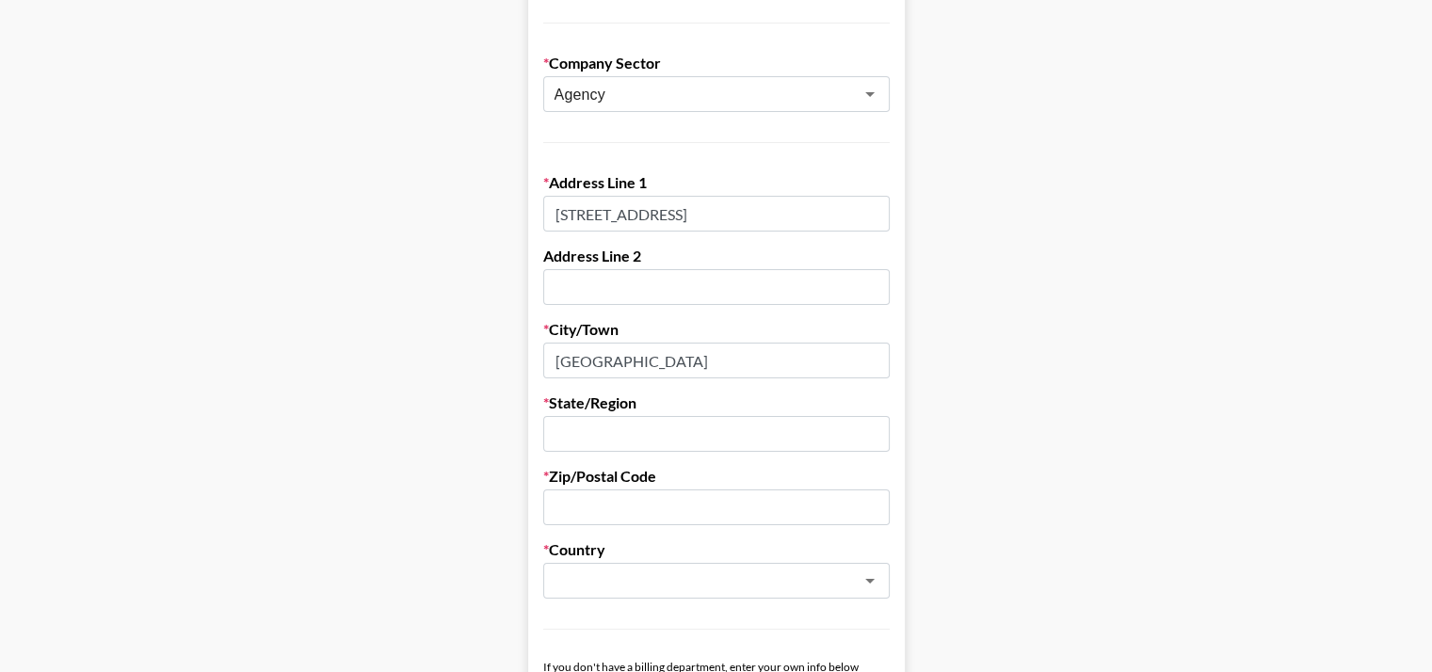
type input "S"
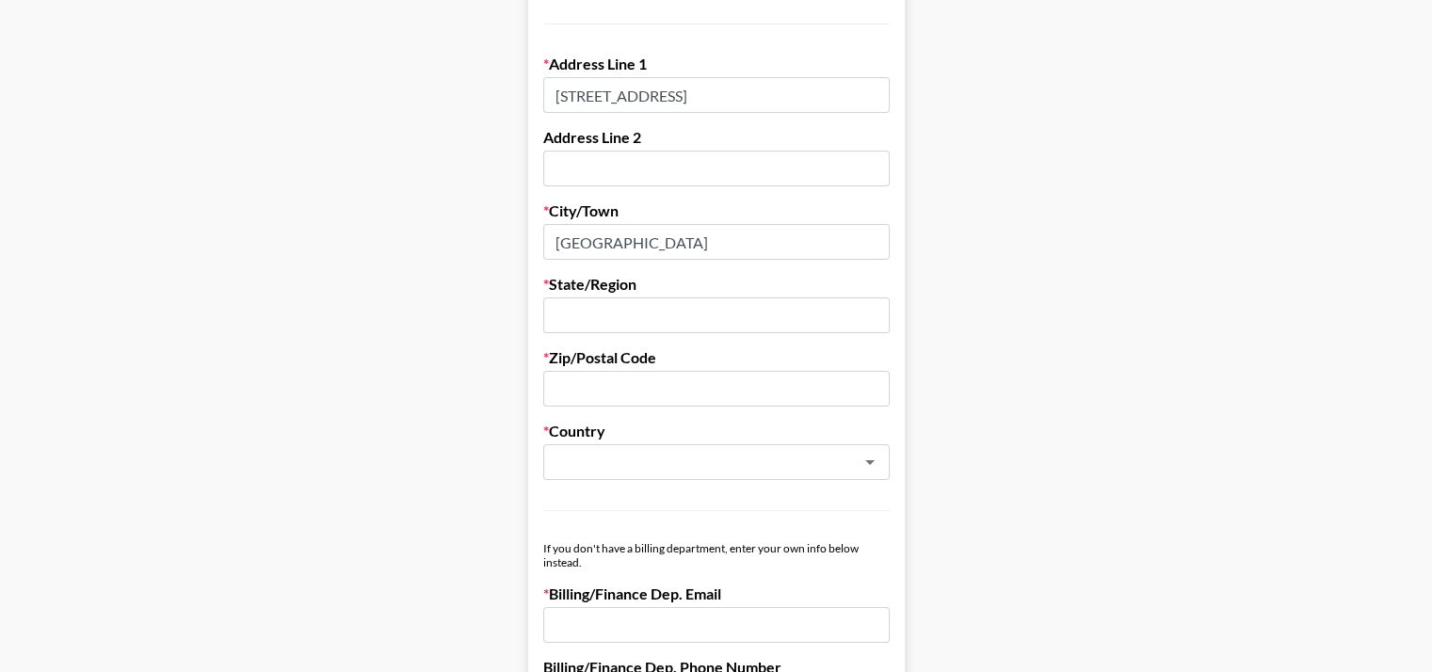
scroll to position [578, 0]
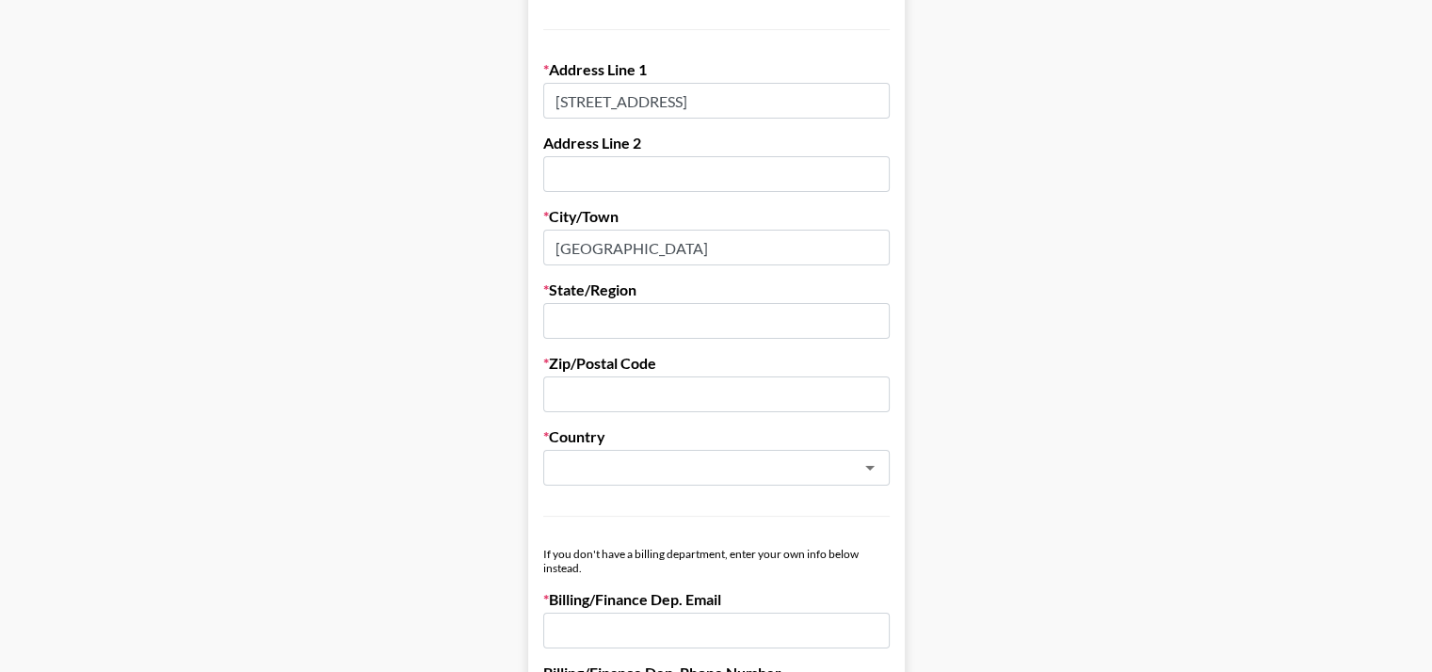
click at [799, 83] on input "[STREET_ADDRESS]" at bounding box center [716, 101] width 346 height 36
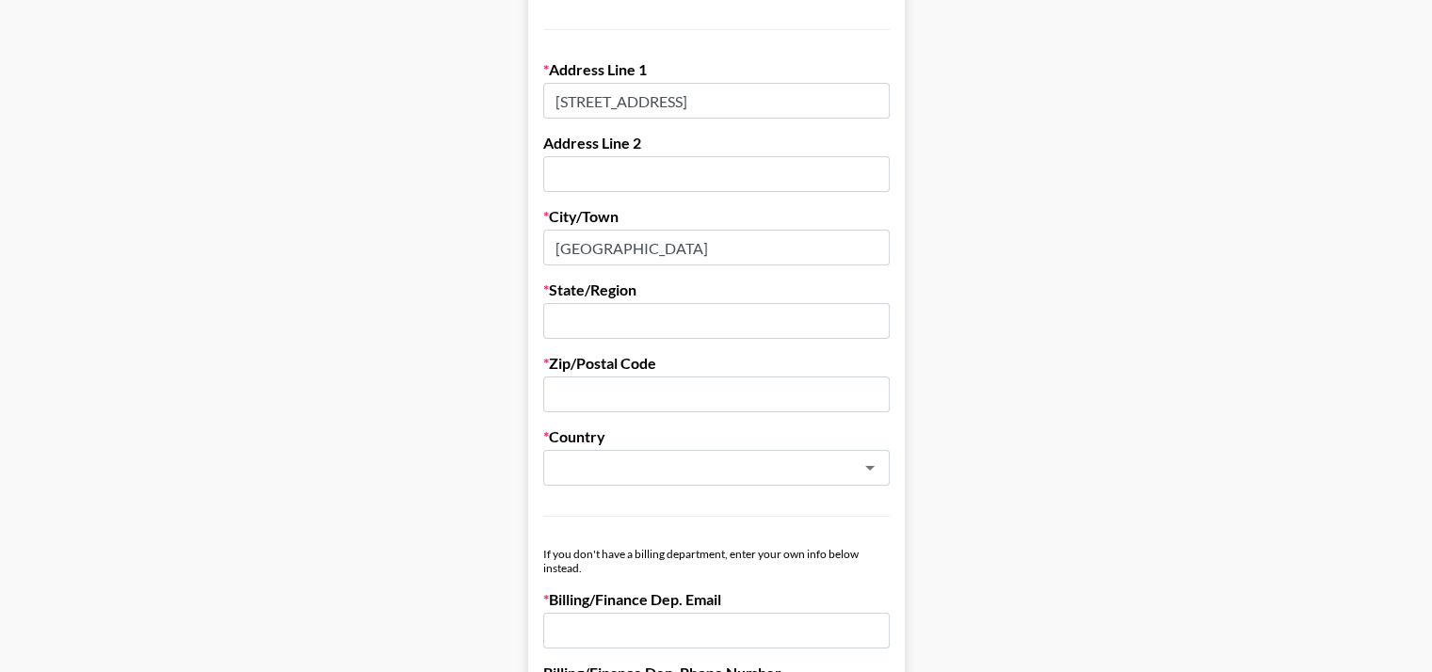
click at [629, 377] on input "text" at bounding box center [716, 395] width 346 height 36
paste input "08007"
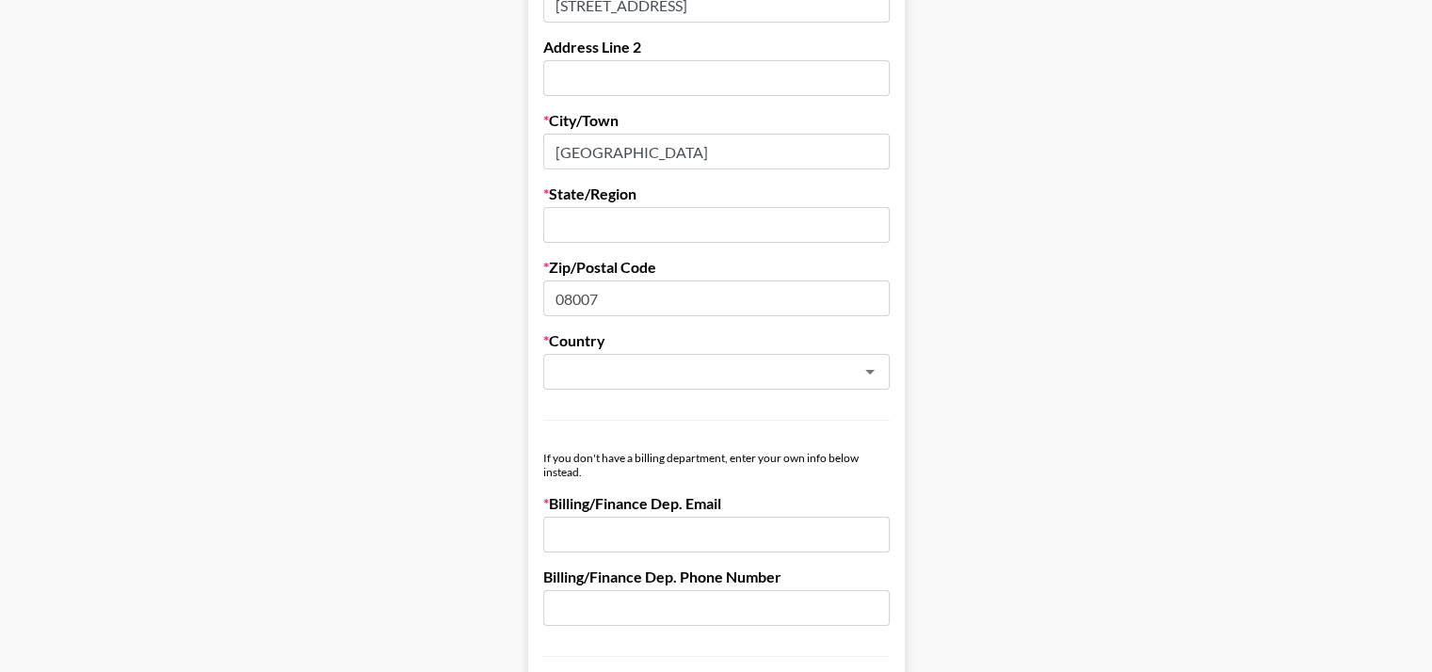
scroll to position [659, 0]
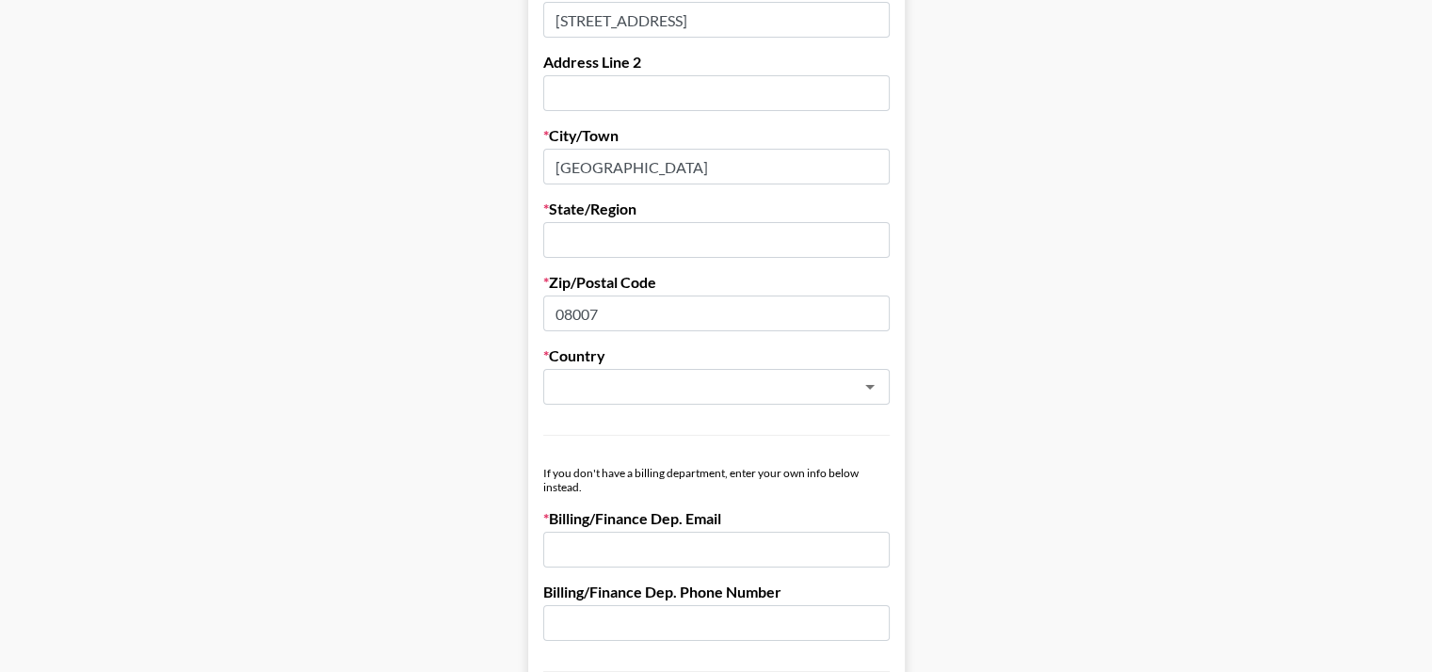
type input "08007"
click at [598, 149] on input "[GEOGRAPHIC_DATA]" at bounding box center [716, 167] width 346 height 36
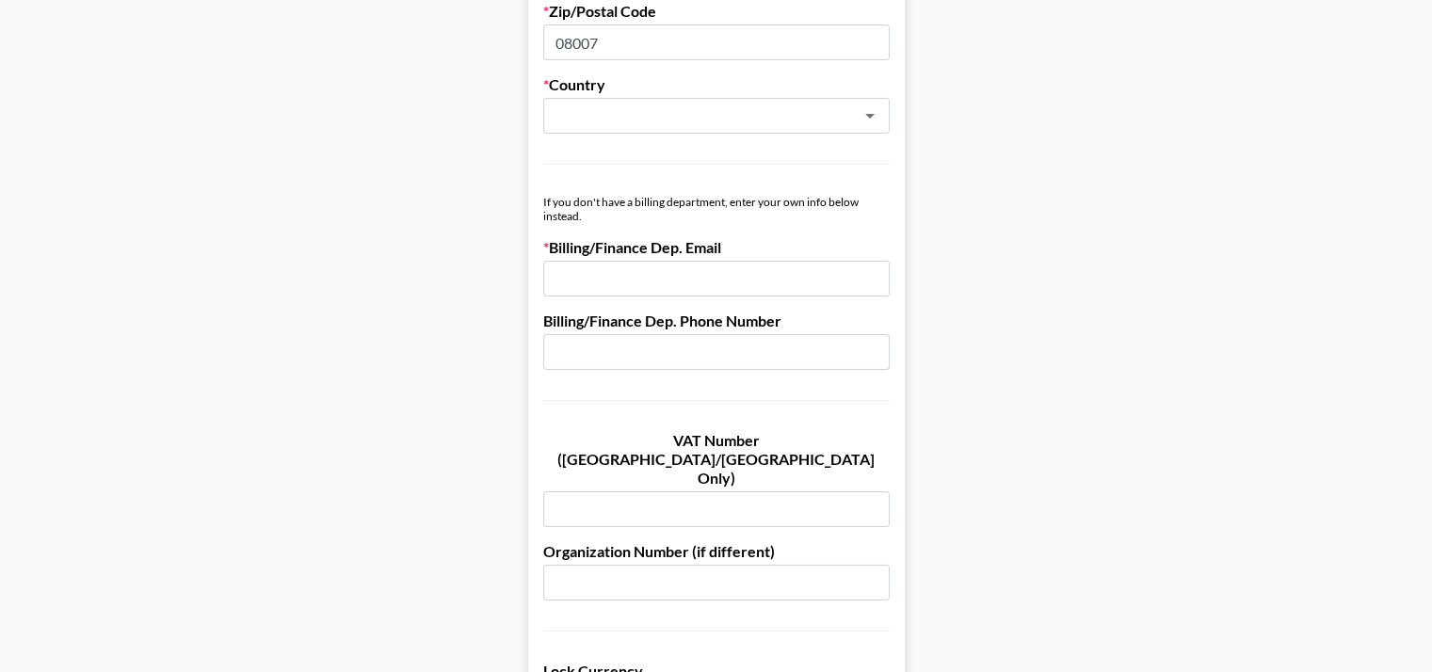
scroll to position [936, 0]
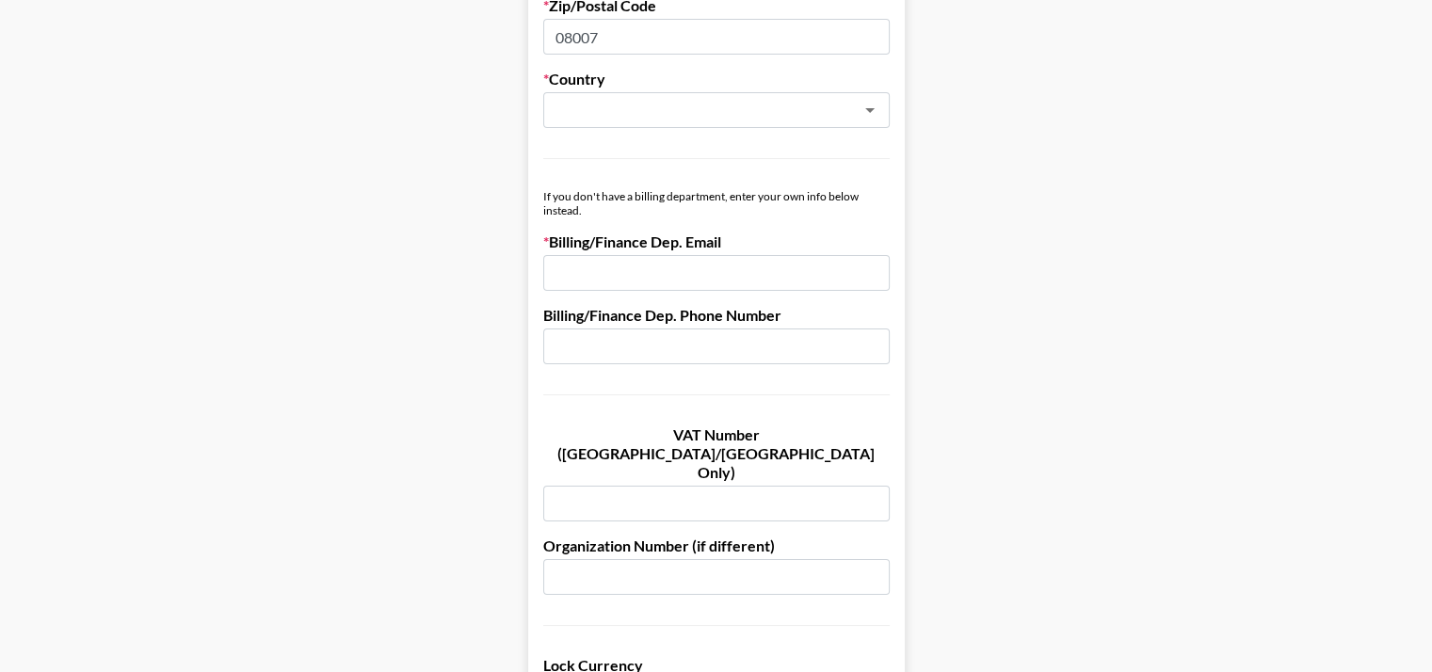
click at [644, 255] on input "email" at bounding box center [716, 273] width 346 height 36
paste input "[EMAIL_ADDRESS][DOMAIN_NAME]"
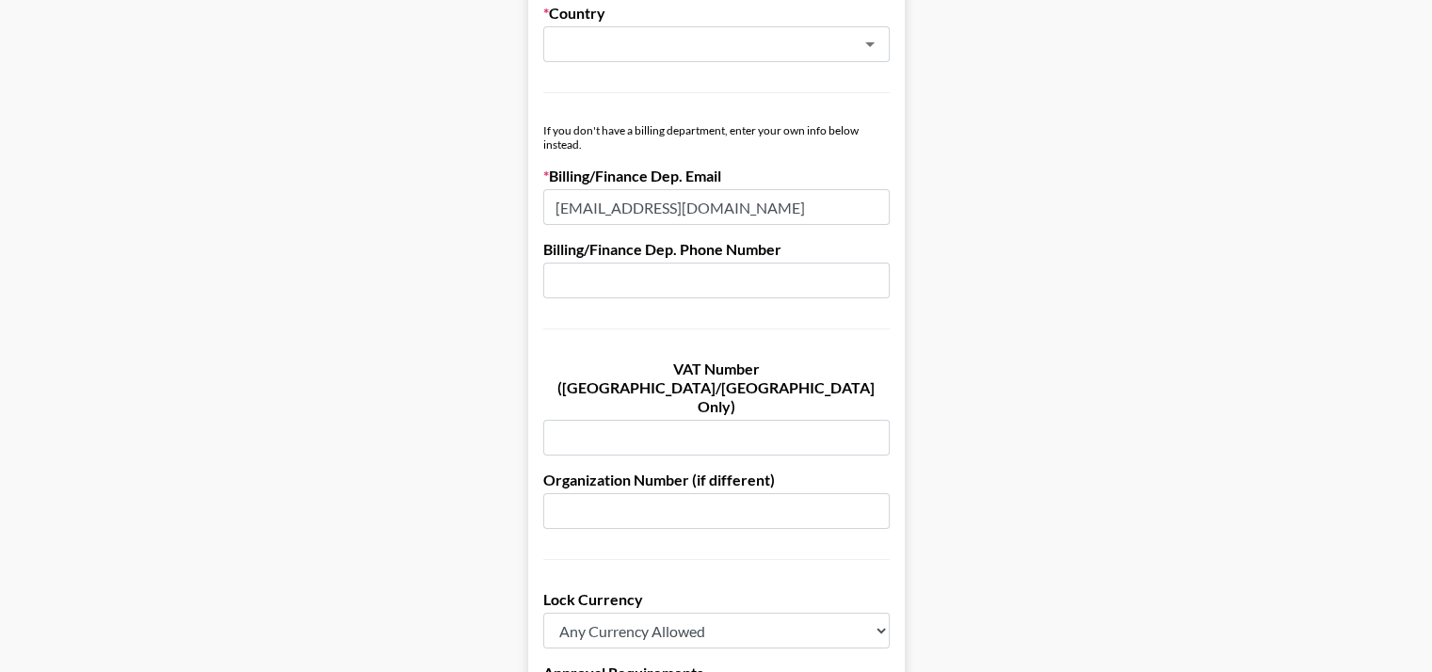
scroll to position [1020, 0]
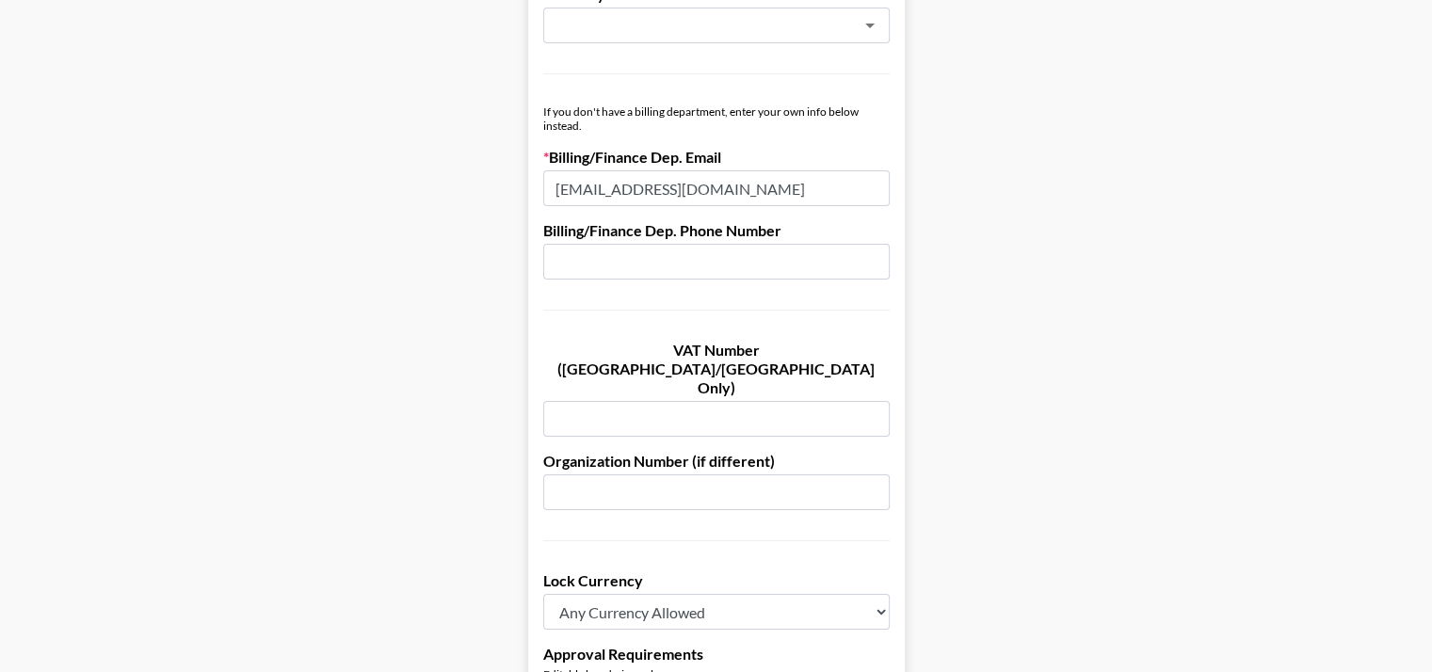
type input "[EMAIL_ADDRESS][DOMAIN_NAME]"
click at [646, 474] on input "text" at bounding box center [716, 492] width 346 height 36
click at [625, 401] on input "text" at bounding box center [716, 419] width 346 height 36
paste input "ESB67527408"
type input "ESB67527408"
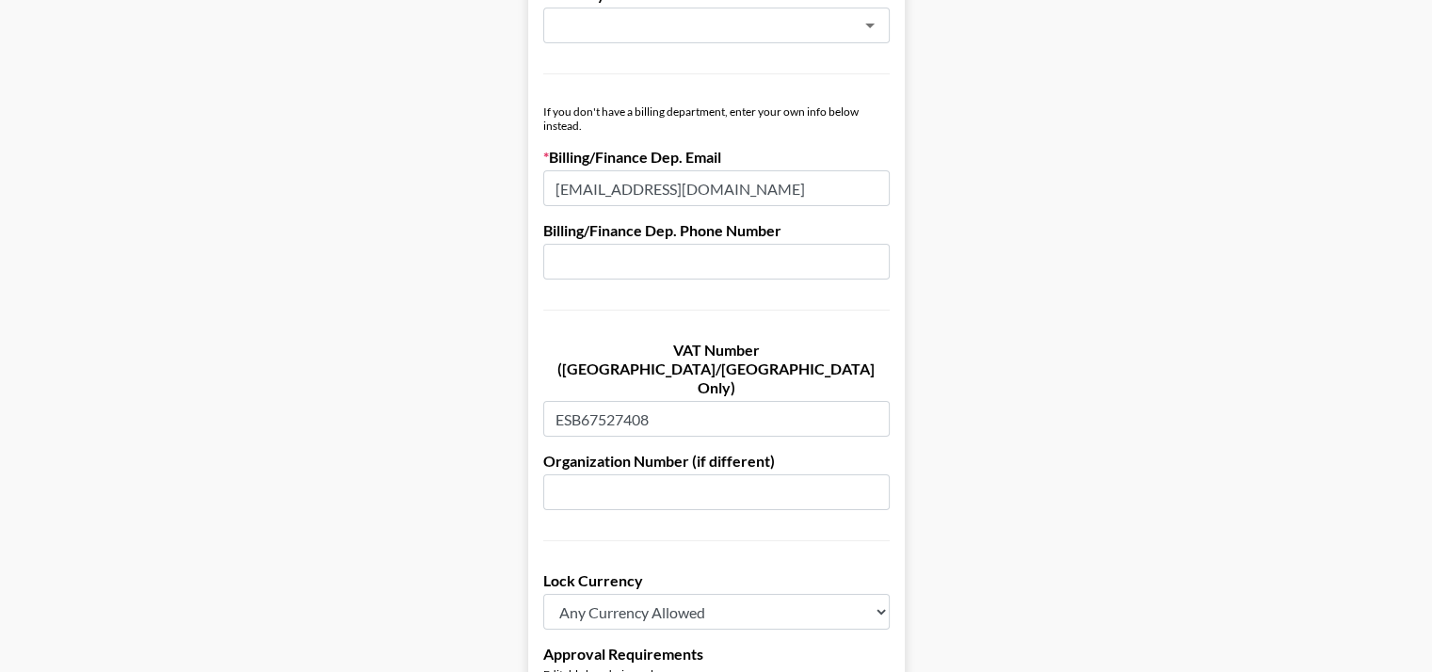
click at [636, 474] on input "text" at bounding box center [716, 492] width 346 height 36
paste input "B67527408"
type input "B67527408"
click at [674, 594] on select "Any Currency Allowed USD GBP EUR CAD AUD" at bounding box center [716, 612] width 346 height 36
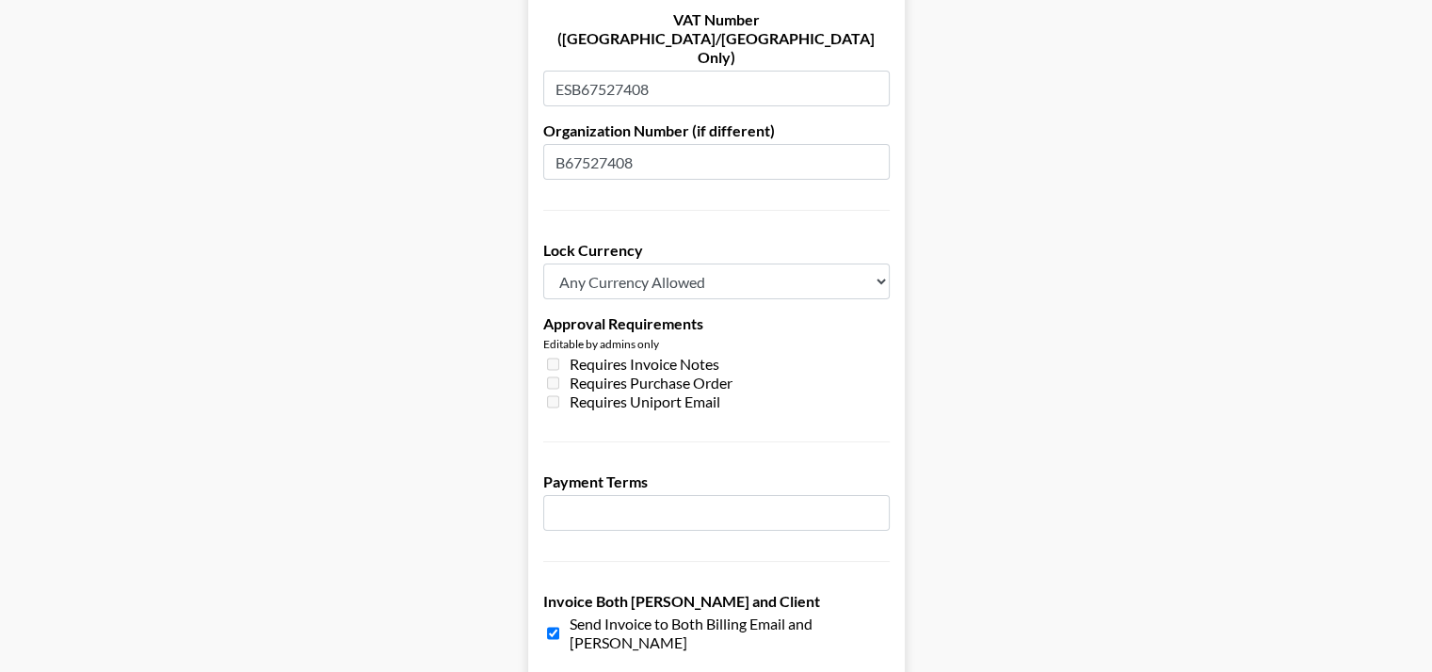
scroll to position [1352, 0]
click at [608, 494] on input "number" at bounding box center [716, 512] width 346 height 36
click at [875, 494] on input "1" at bounding box center [716, 512] width 346 height 36
click at [875, 494] on input "2" at bounding box center [716, 512] width 346 height 36
click at [875, 494] on input "3" at bounding box center [716, 512] width 346 height 36
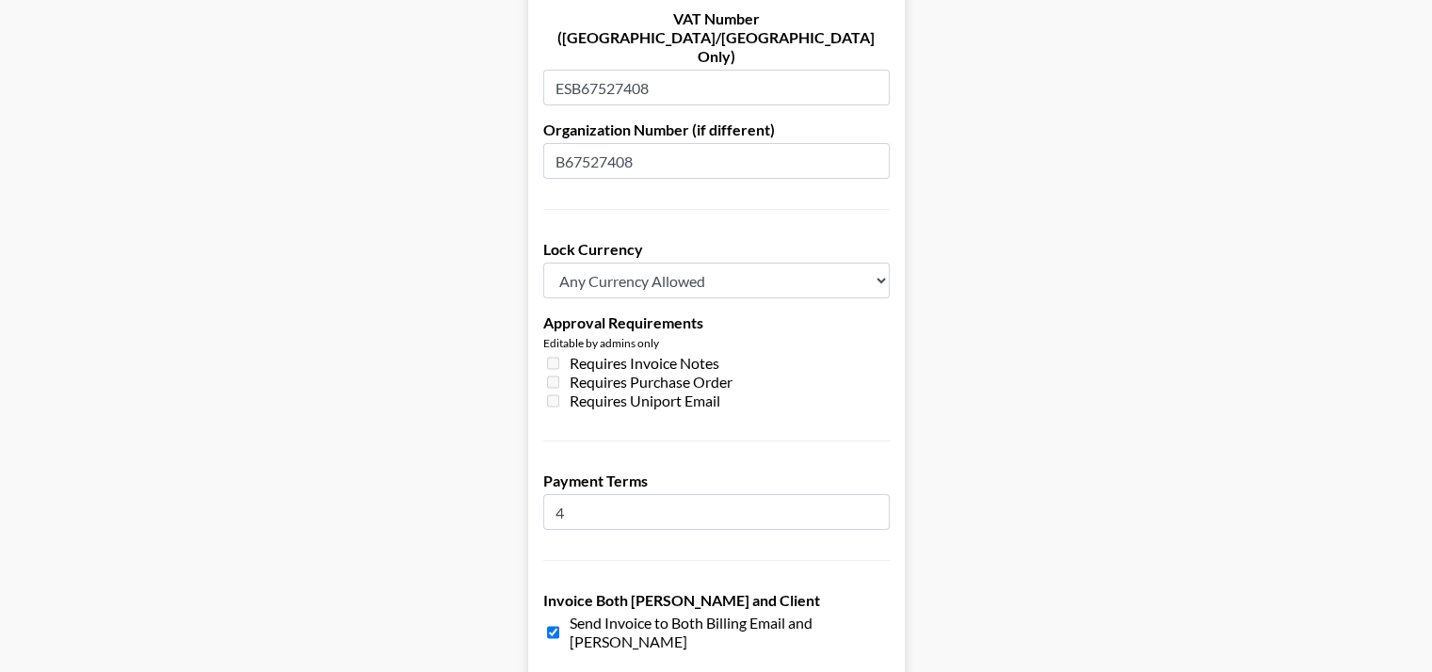
click at [875, 494] on input "4" at bounding box center [716, 512] width 346 height 36
click at [875, 494] on input "7" at bounding box center [716, 512] width 346 height 36
drag, startPoint x: 875, startPoint y: 426, endPoint x: 747, endPoint y: 445, distance: 129.4
type input "5"
click at [747, 494] on input "5" at bounding box center [716, 512] width 346 height 36
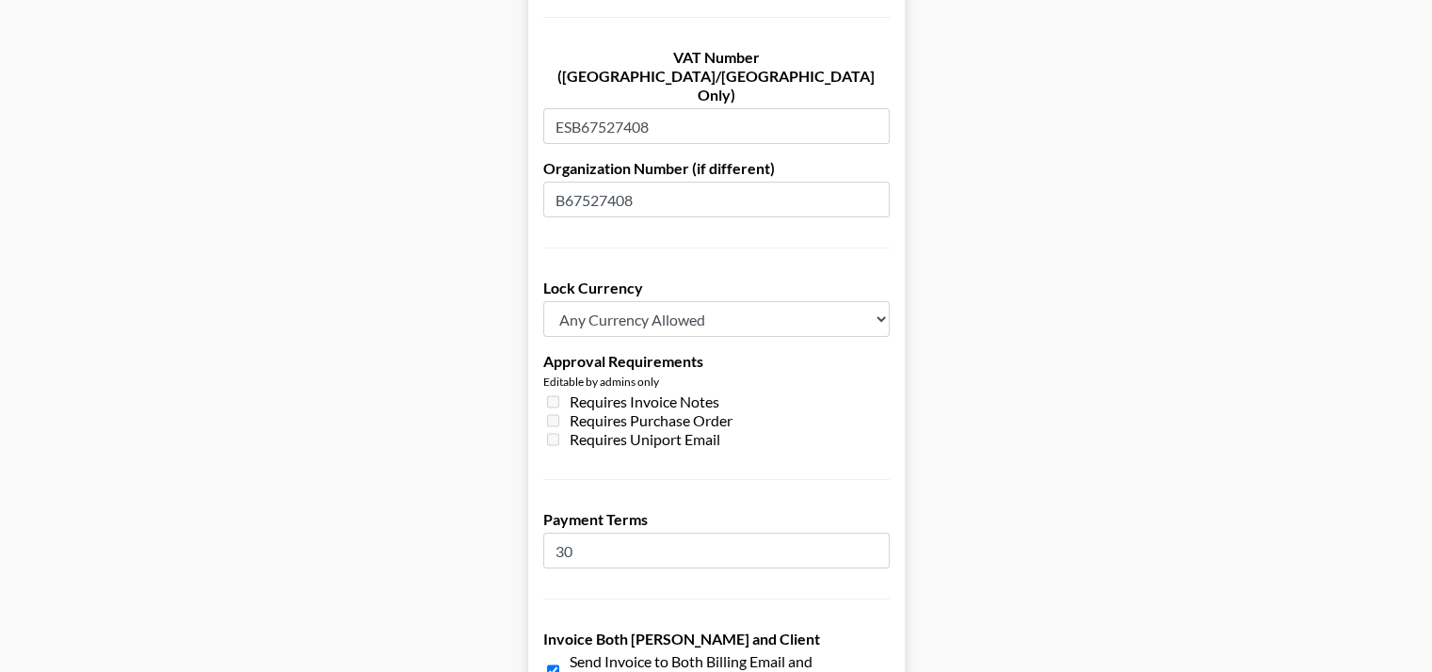
type input "30"
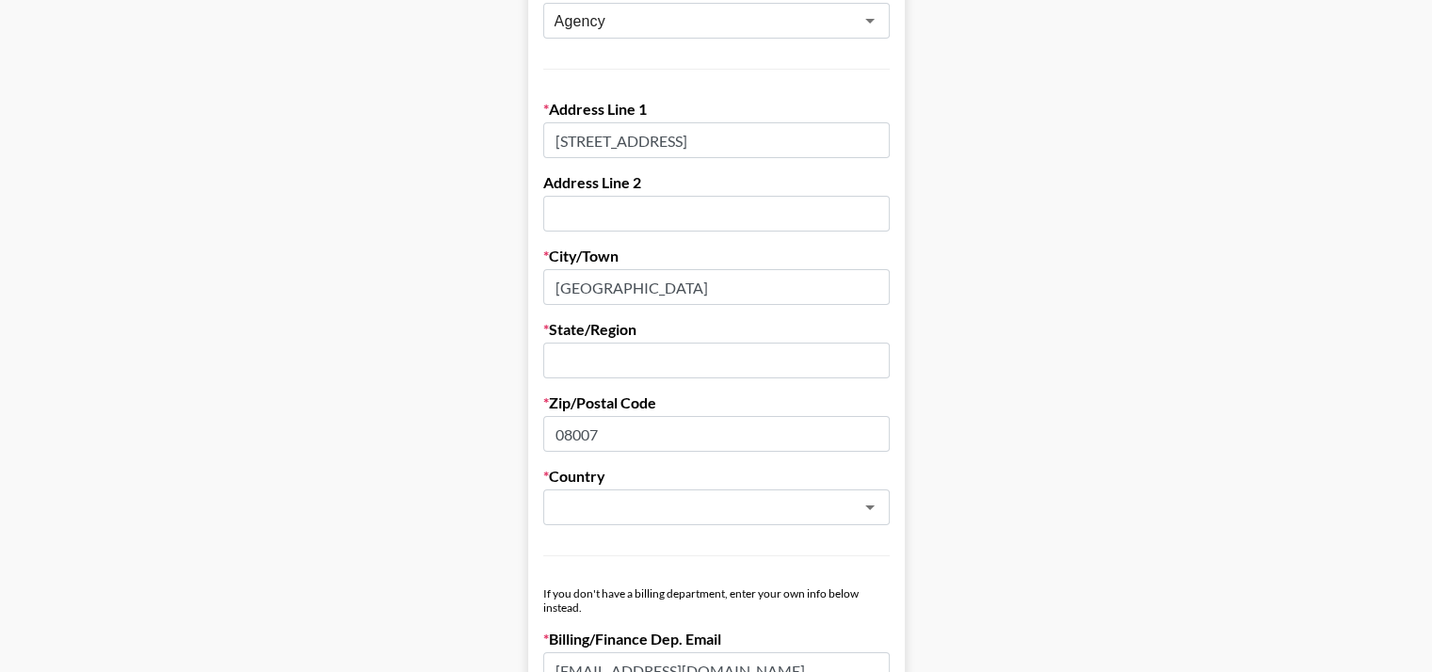
scroll to position [535, 0]
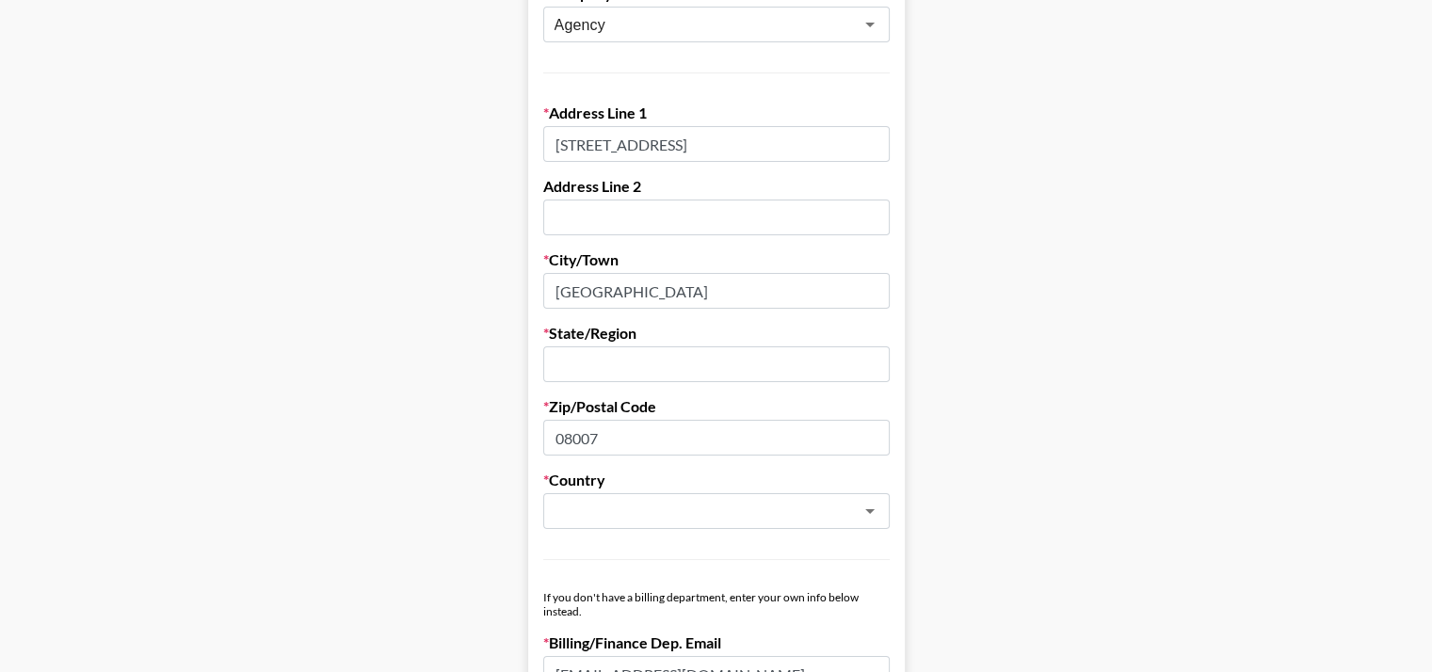
click at [535, 222] on form "Company Name Thing Or Two Digital Agency S.L Registered Name (If Different) Thi…" at bounding box center [716, 627] width 377 height 1849
click at [663, 346] on input "text" at bounding box center [716, 364] width 346 height 36
paste input "[GEOGRAPHIC_DATA]"
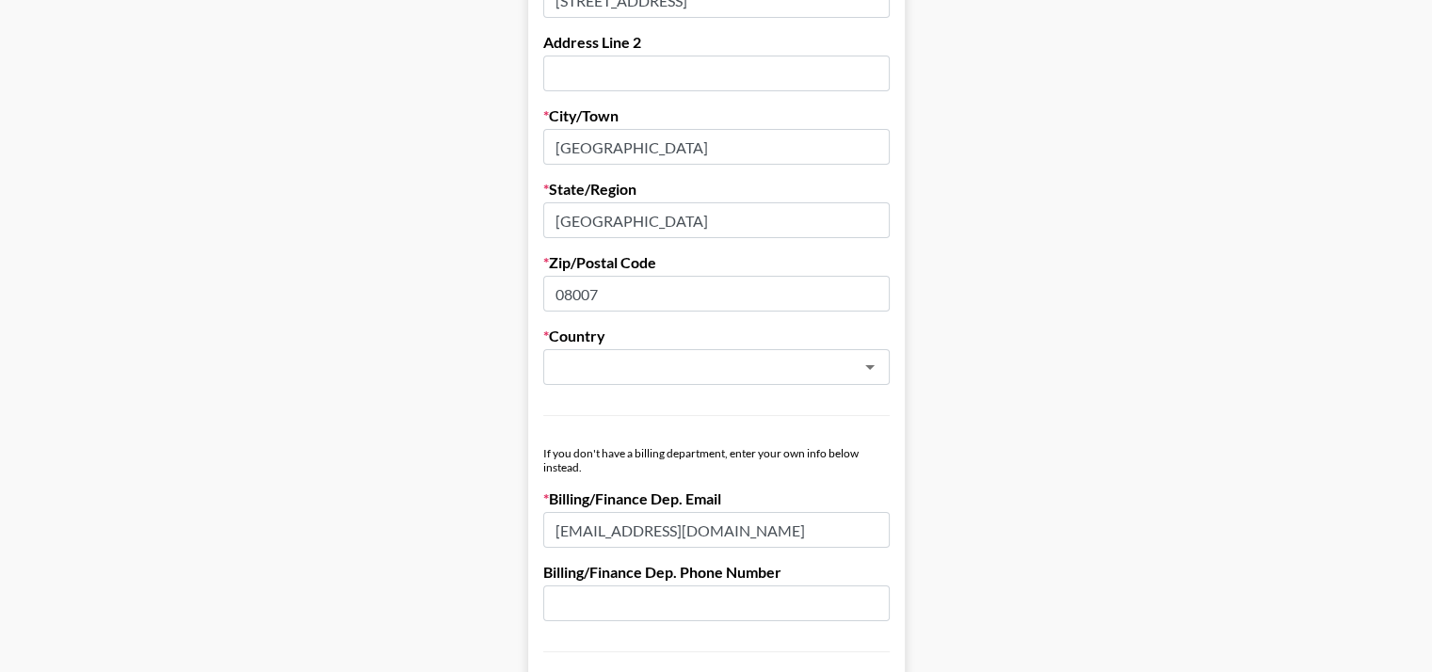
scroll to position [696, 0]
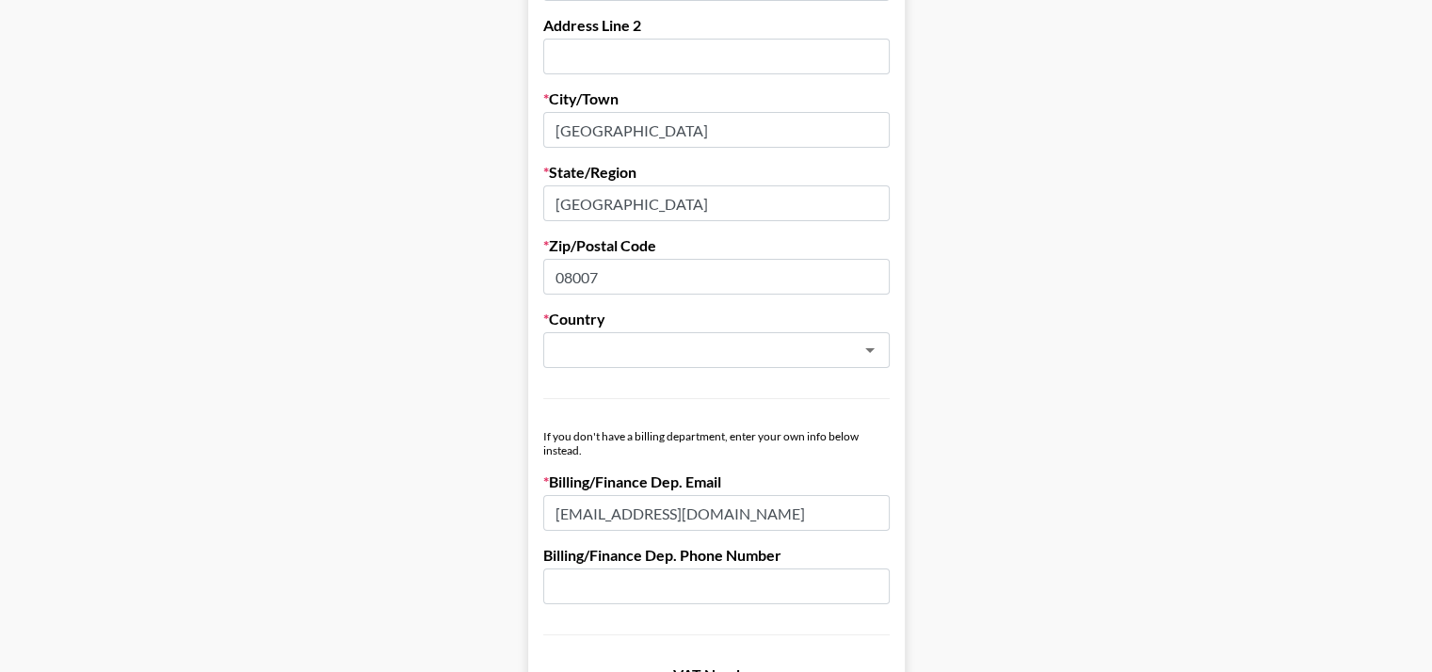
type input "[GEOGRAPHIC_DATA]"
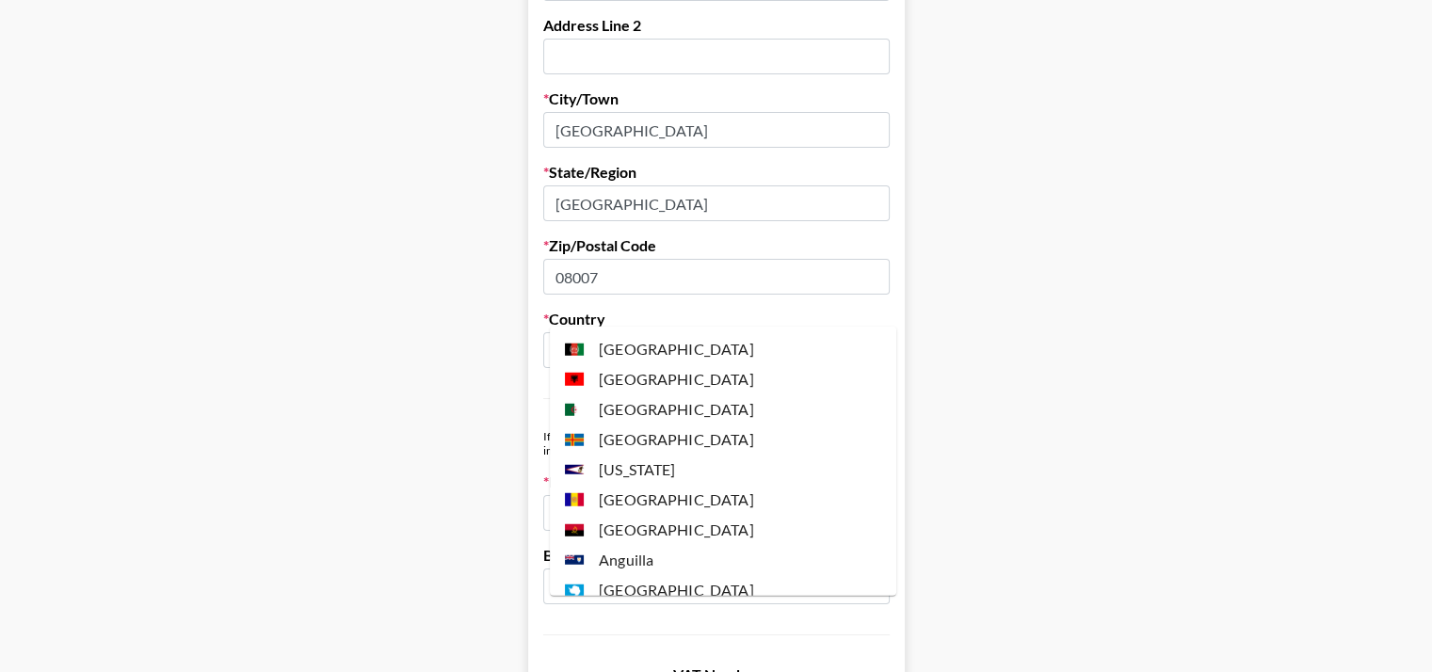
click at [663, 340] on input "text" at bounding box center [691, 351] width 274 height 22
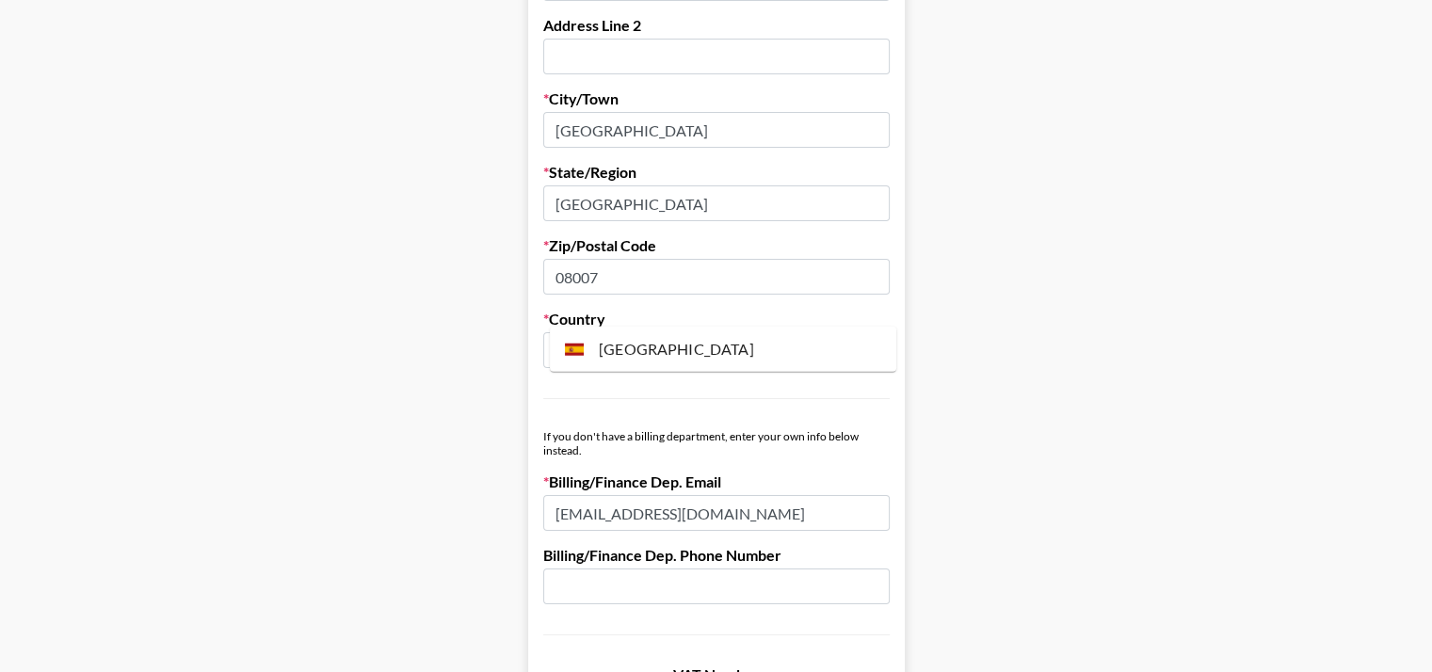
click at [673, 351] on li "[GEOGRAPHIC_DATA]" at bounding box center [723, 349] width 346 height 30
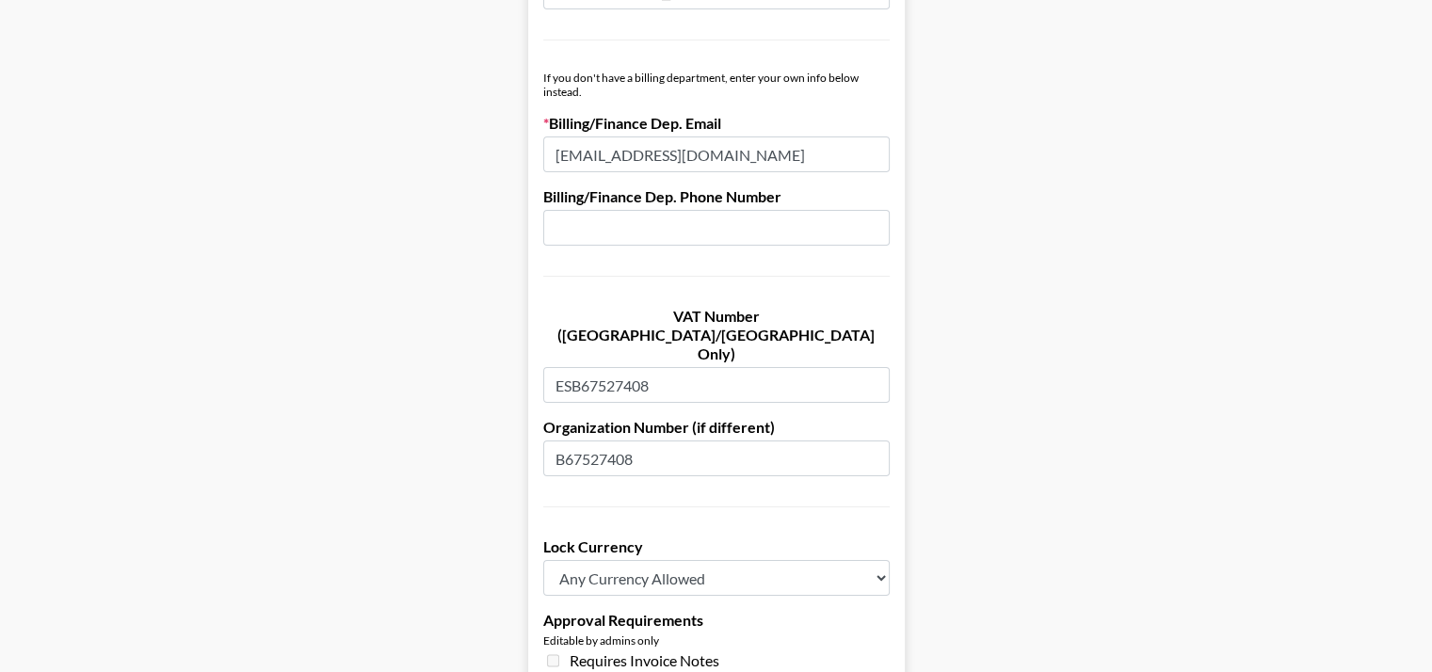
type input "[GEOGRAPHIC_DATA]"
drag, startPoint x: 673, startPoint y: 351, endPoint x: 679, endPoint y: 404, distance: 53.0
click at [679, 404] on form "Company Name Thing Or Two Digital Agency S.L Registered Name (If Different) Thi…" at bounding box center [716, 107] width 377 height 1849
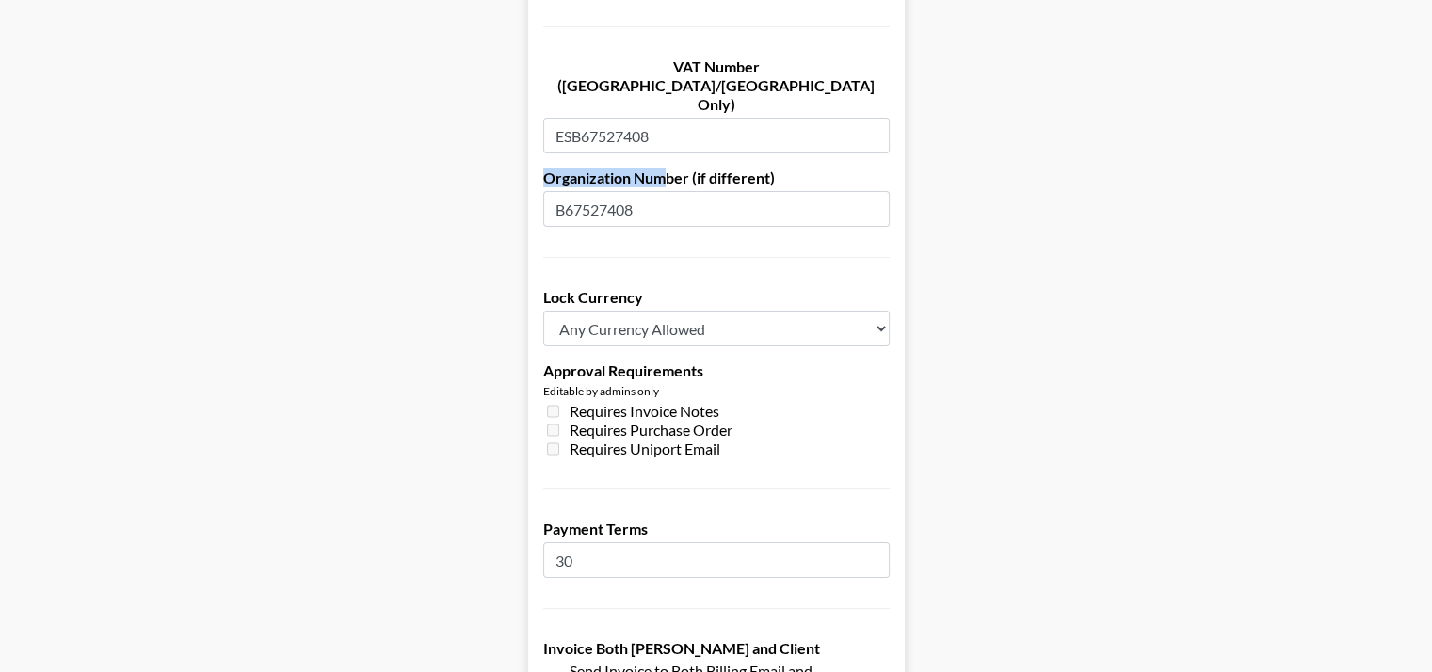
scroll to position [1438, 0]
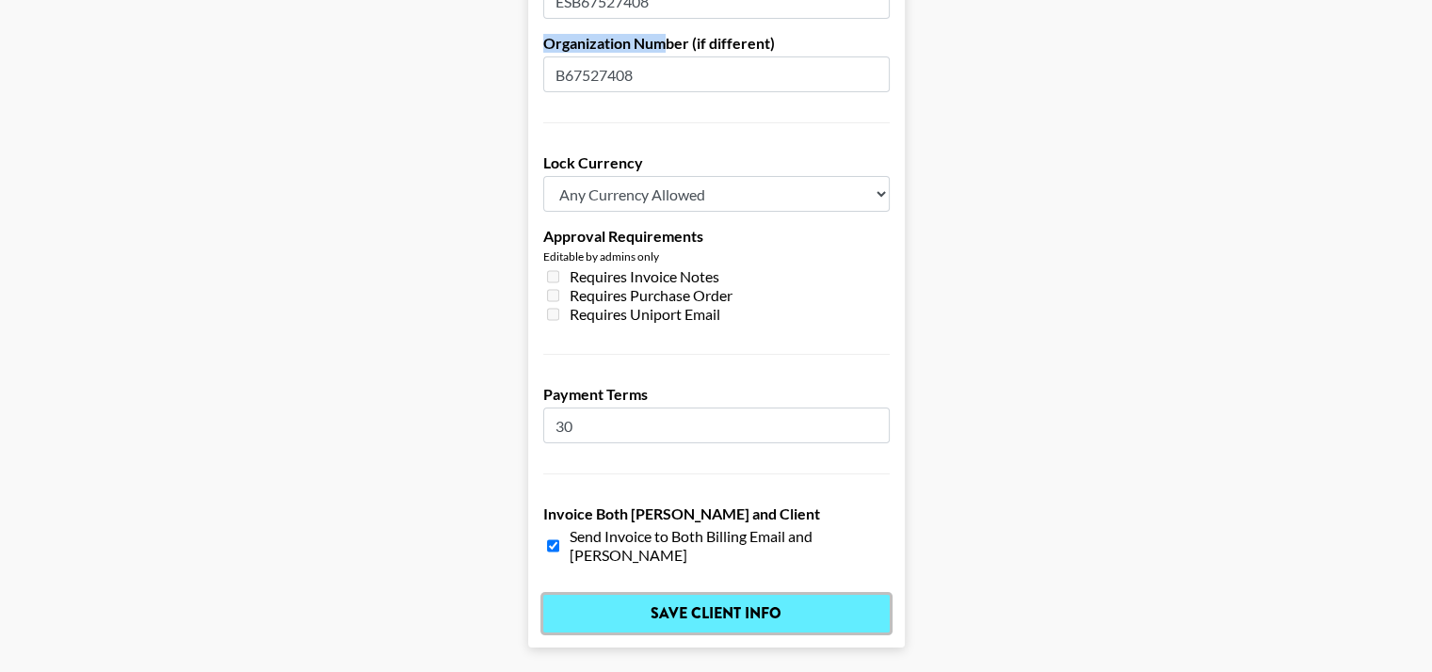
click at [685, 595] on input "Save Client Info" at bounding box center [716, 614] width 346 height 38
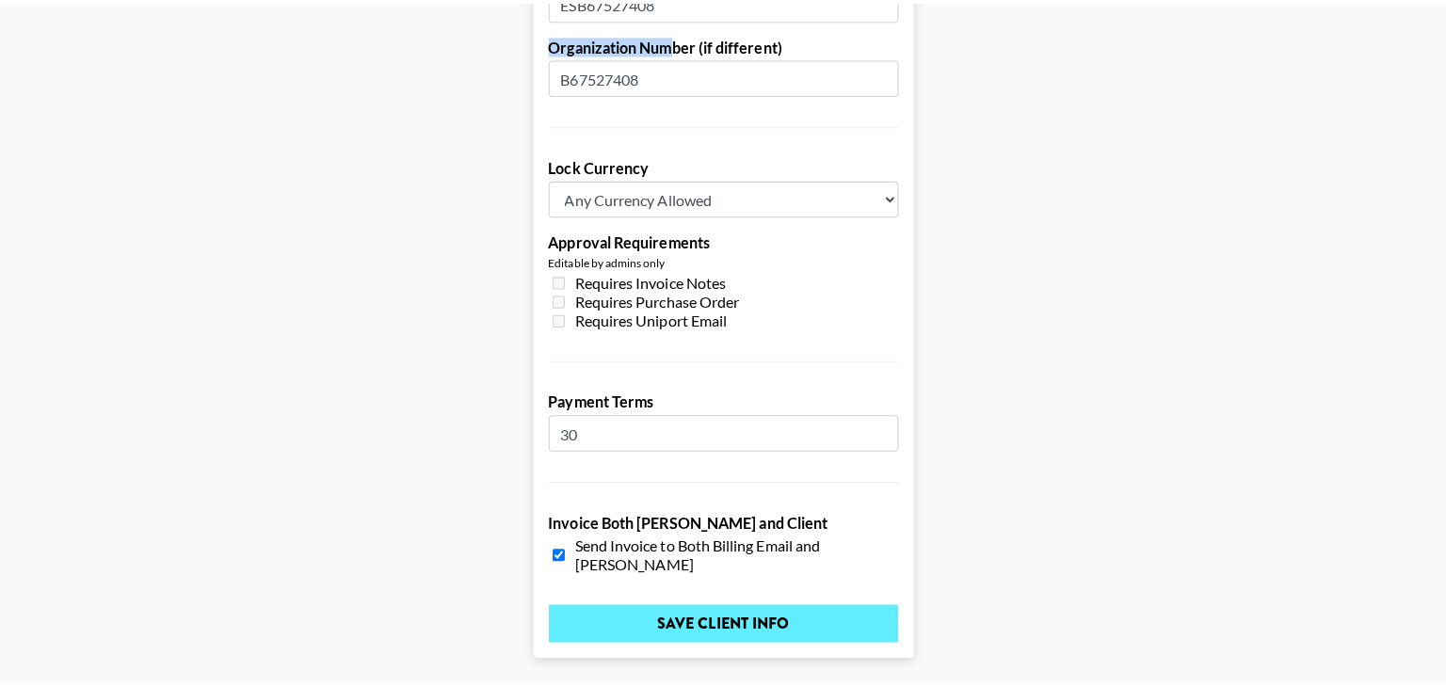
scroll to position [0, 0]
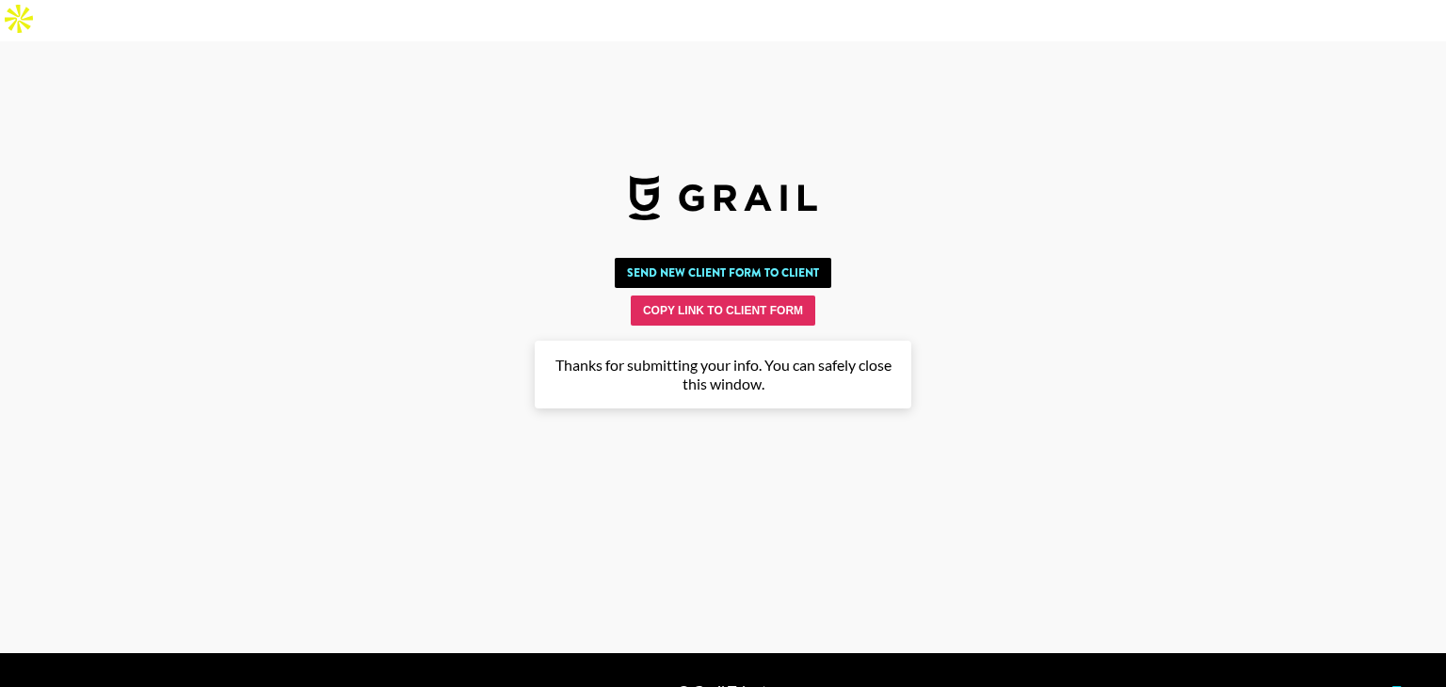
click at [761, 457] on main "Send New Client Form to Client Copy Link to Client Form Company Name Thing Or T…" at bounding box center [723, 384] width 1416 height 269
